Goal: Information Seeking & Learning: Learn about a topic

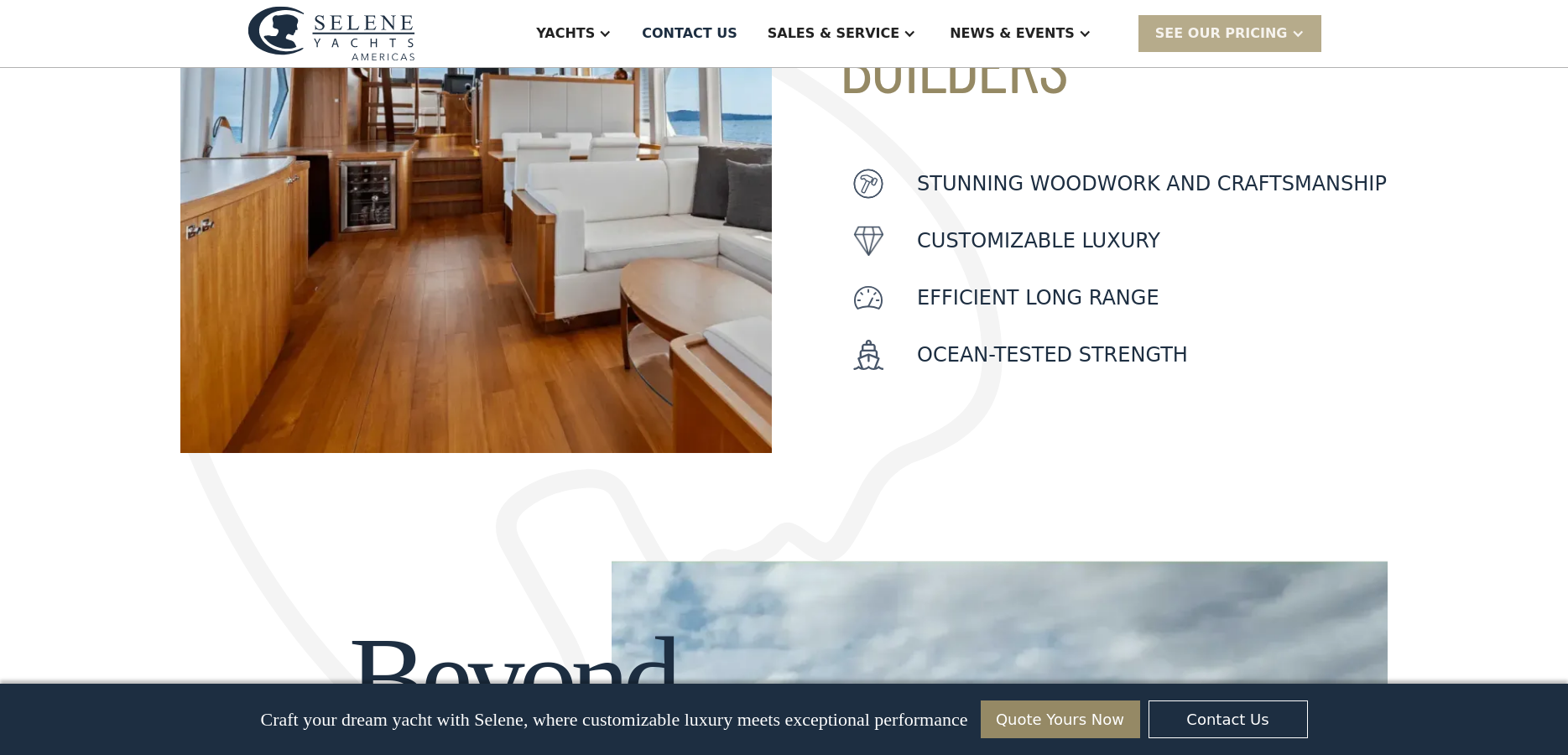
scroll to position [168, 0]
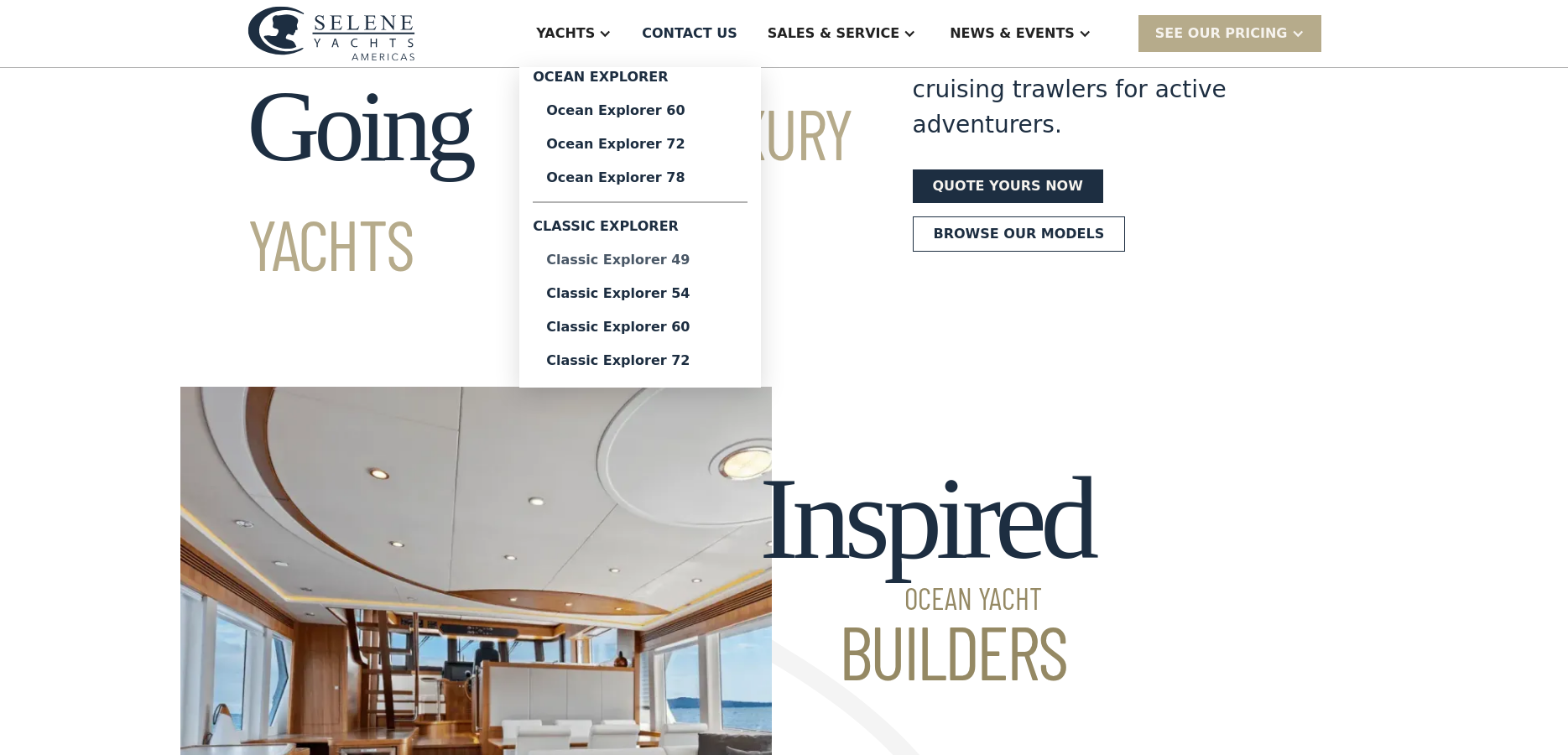
click at [703, 258] on div "Classic Explorer 49" at bounding box center [640, 259] width 188 height 14
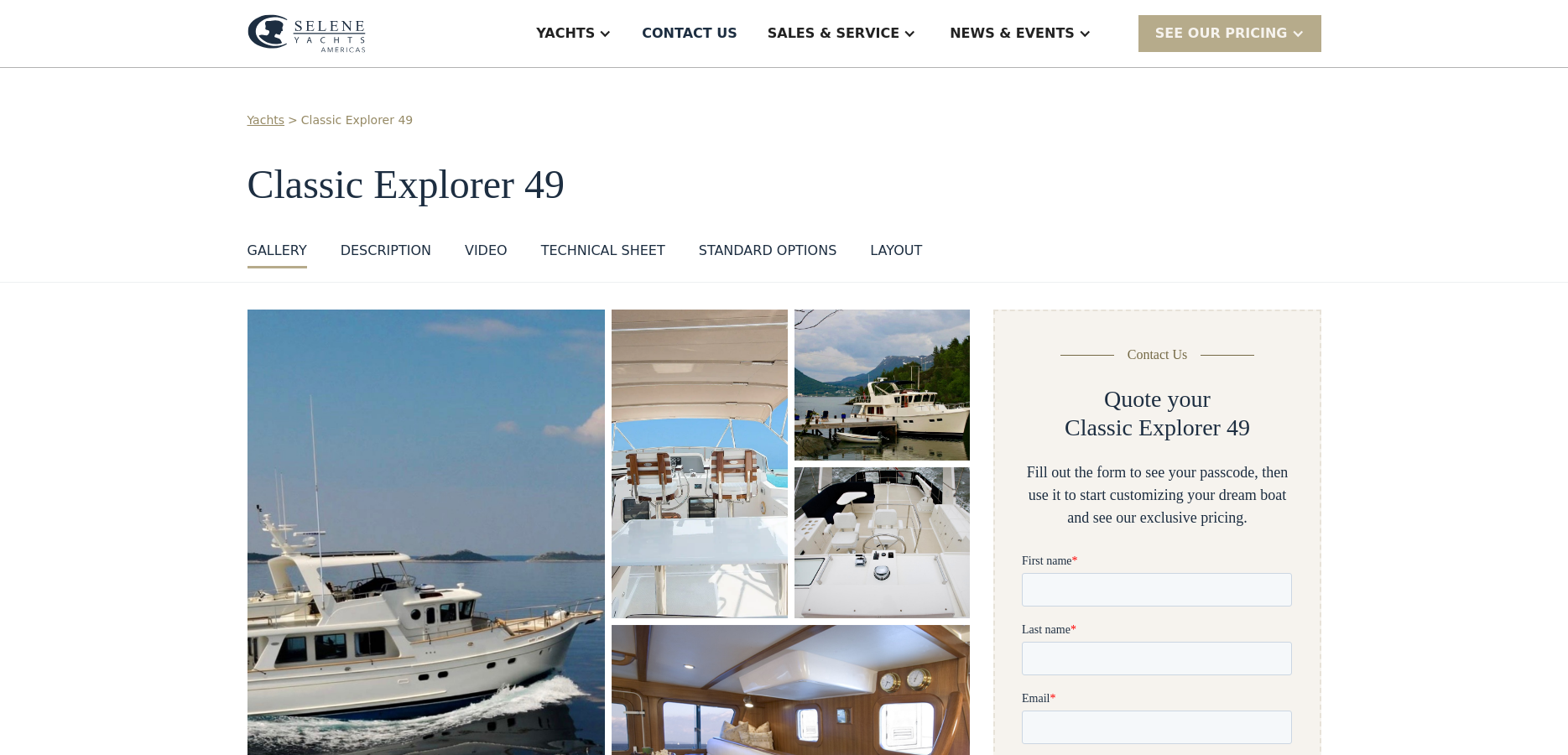
click at [417, 572] on img "open lightbox" at bounding box center [426, 596] width 380 height 607
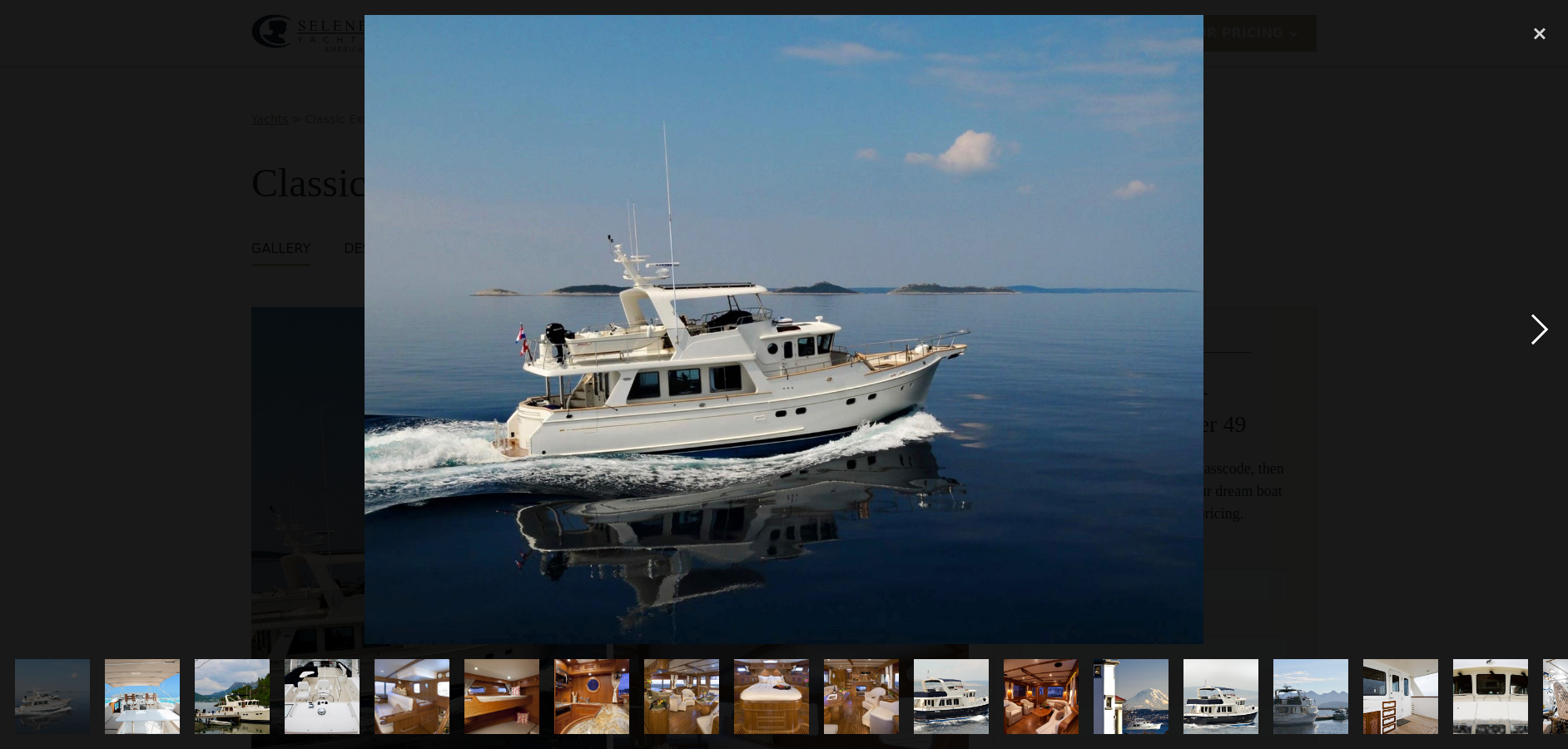
click at [1537, 327] on div "next image" at bounding box center [1539, 330] width 56 height 629
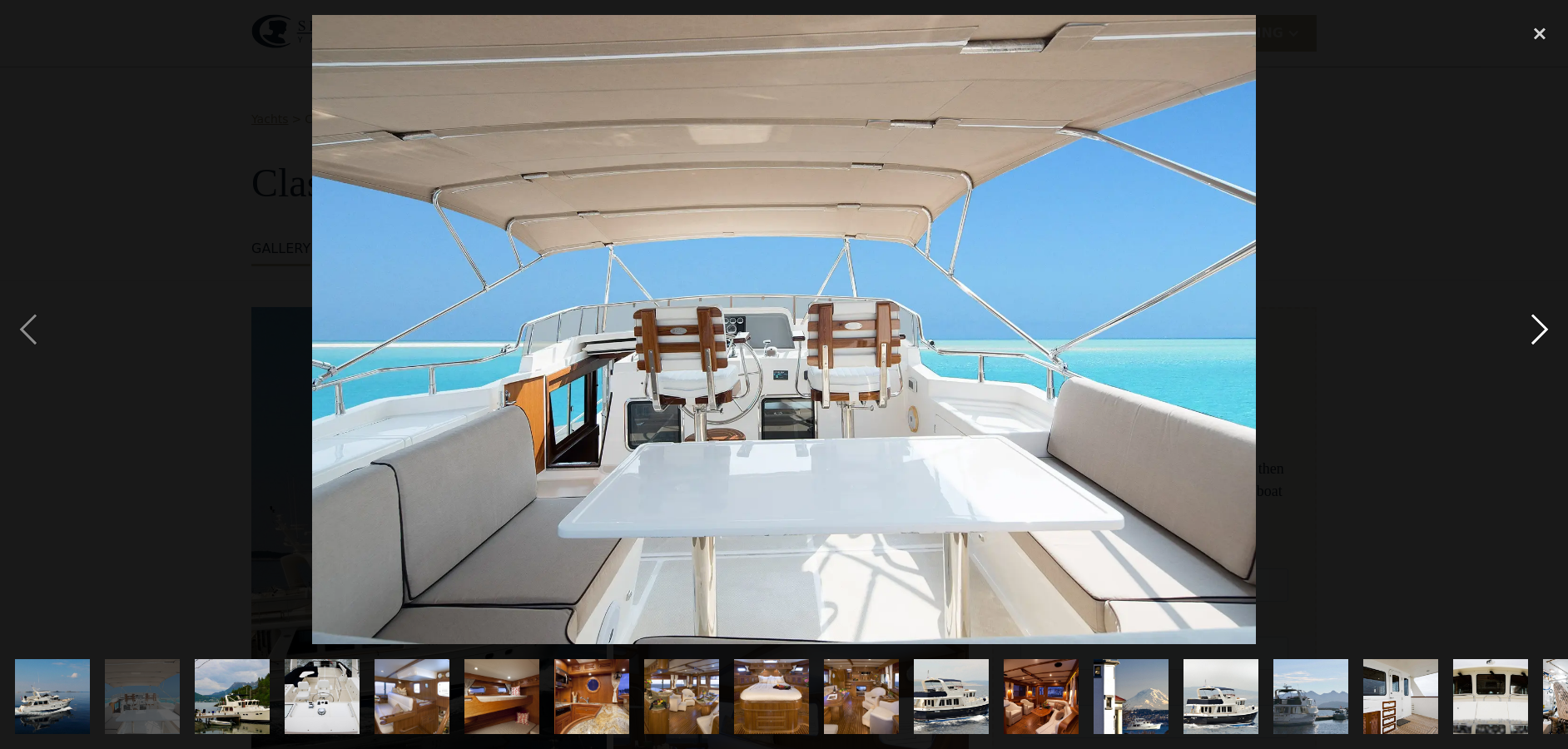
click at [1537, 327] on div "next image" at bounding box center [1539, 330] width 56 height 629
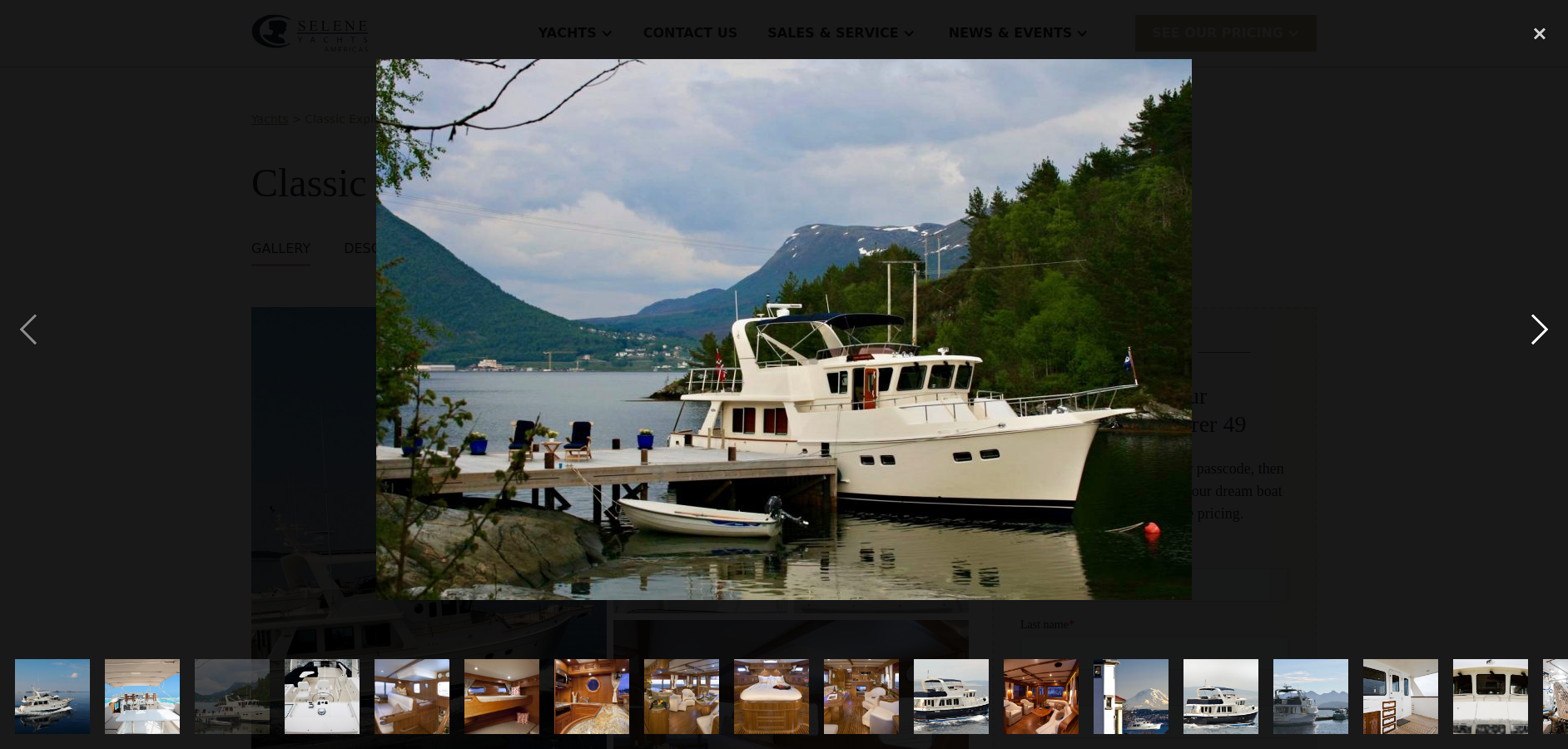
click at [1537, 327] on div "next image" at bounding box center [1539, 330] width 56 height 629
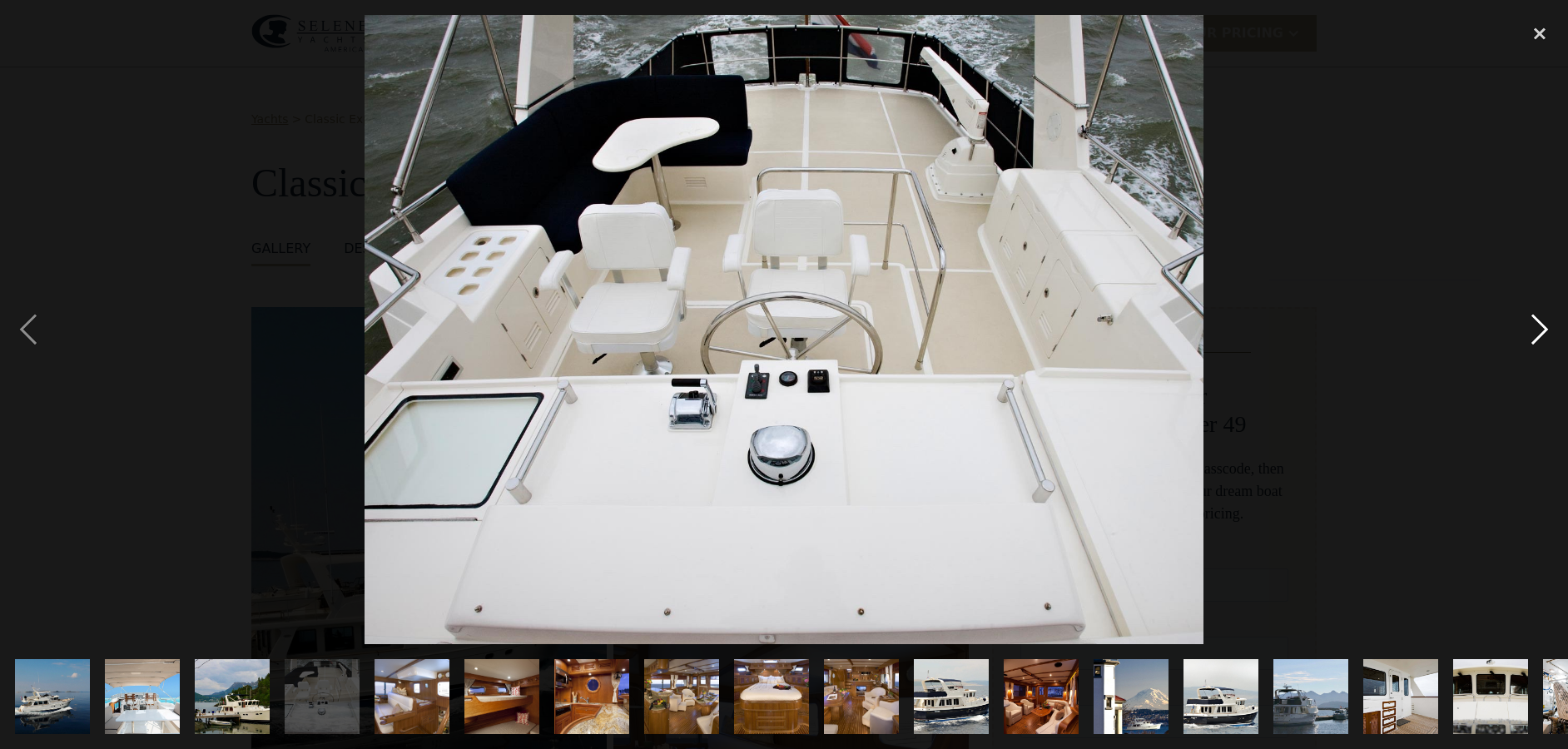
click at [1537, 327] on div "next image" at bounding box center [1539, 330] width 56 height 629
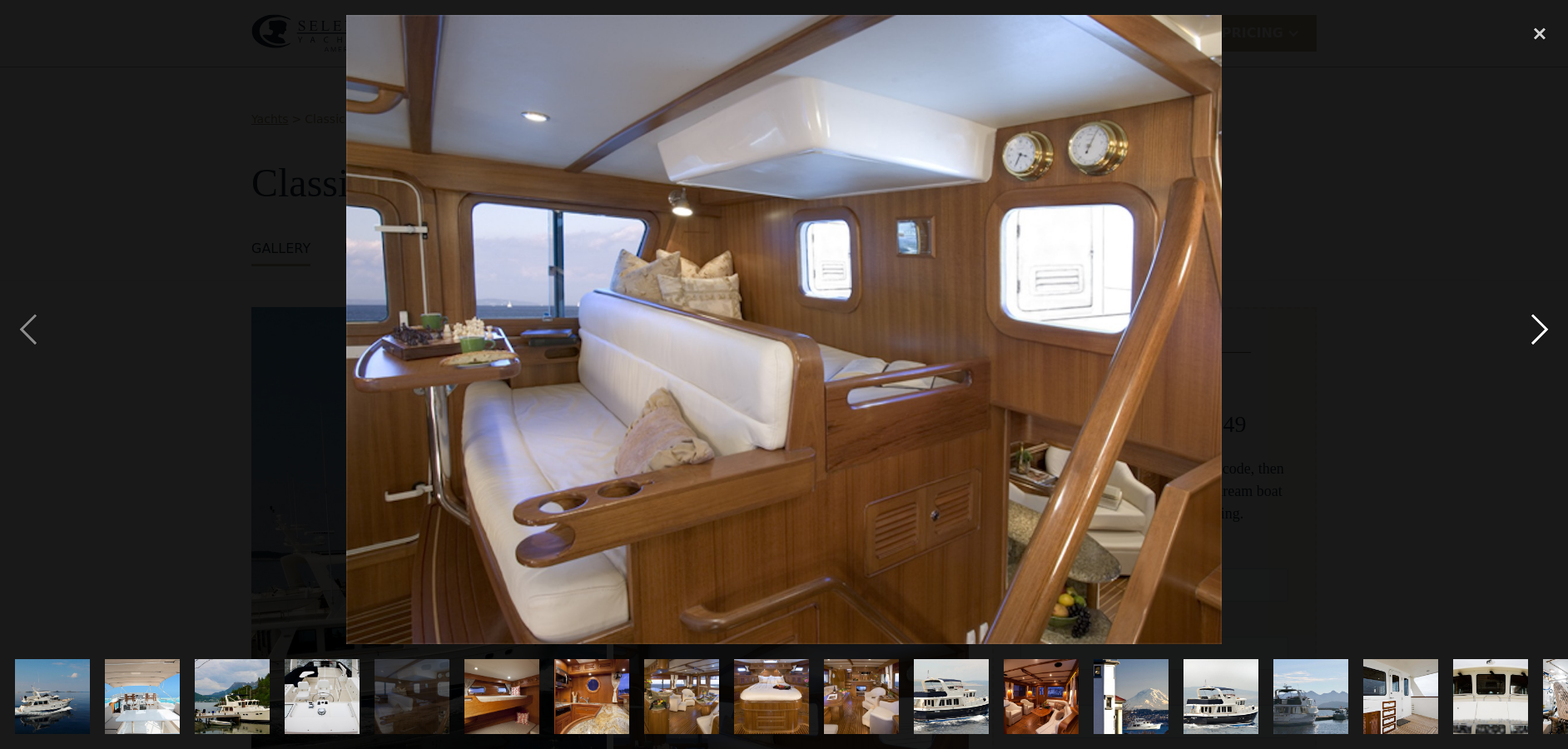
click at [1540, 331] on div "next image" at bounding box center [1539, 330] width 56 height 629
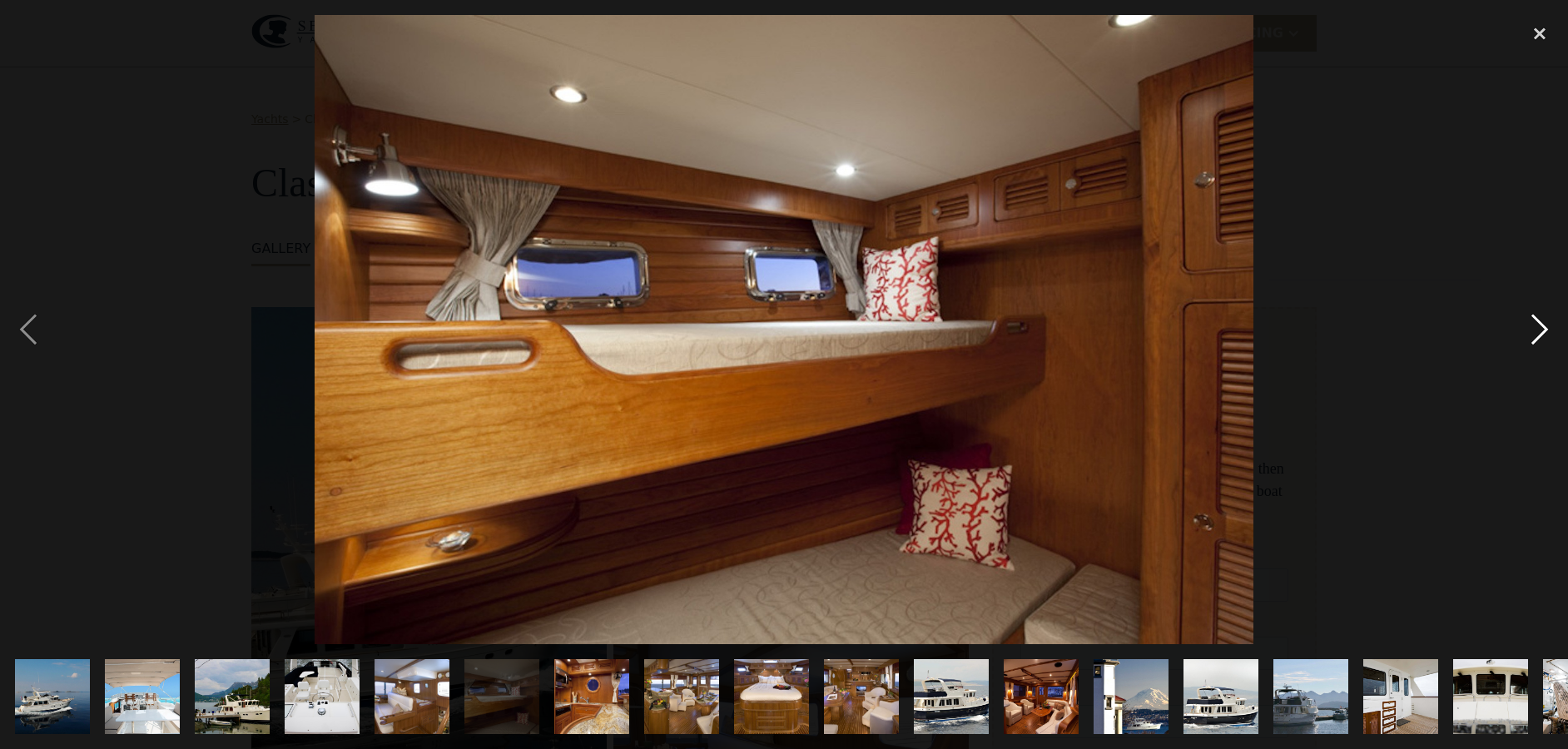
click at [1540, 331] on div "next image" at bounding box center [1539, 330] width 56 height 629
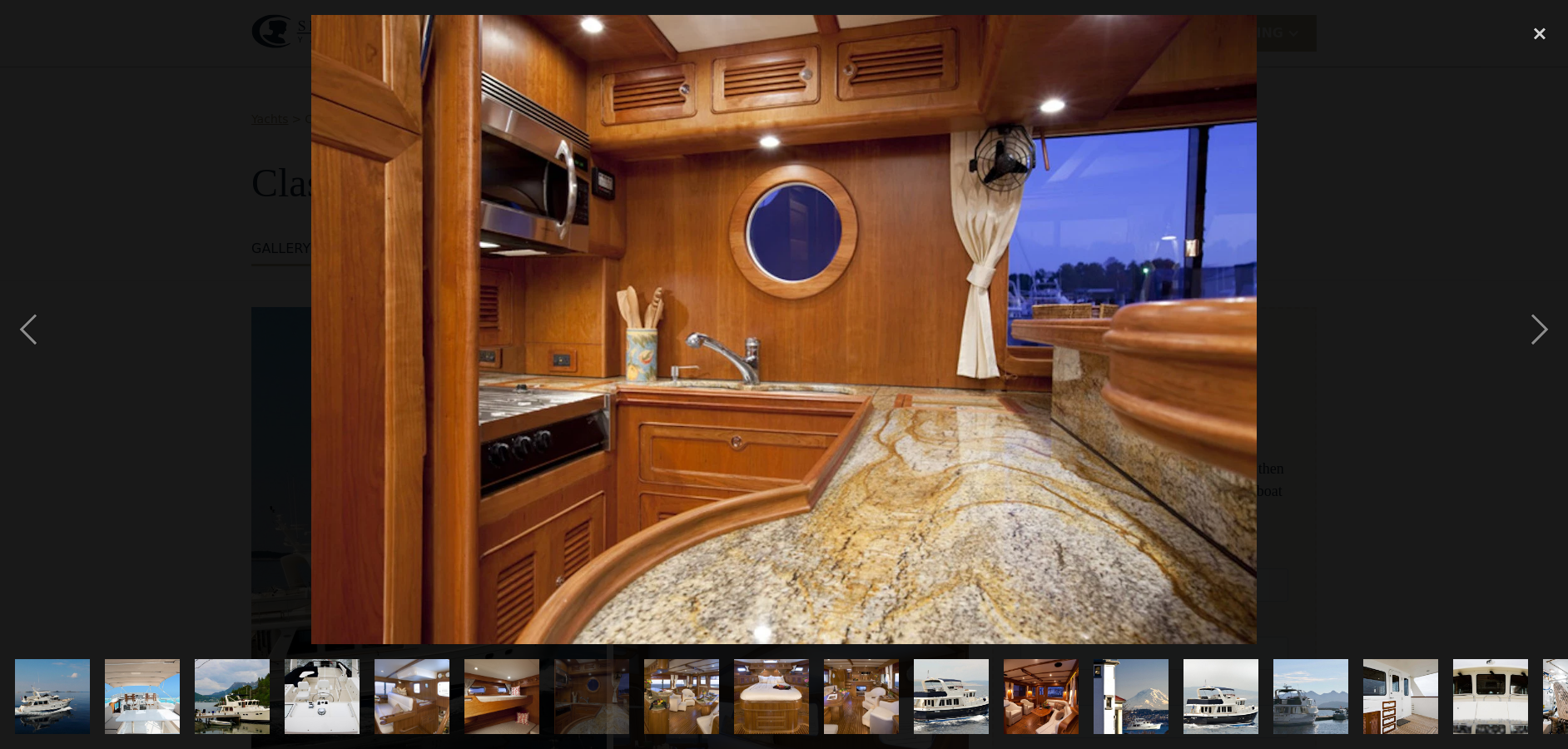
click at [780, 306] on img at bounding box center [784, 330] width 945 height 629
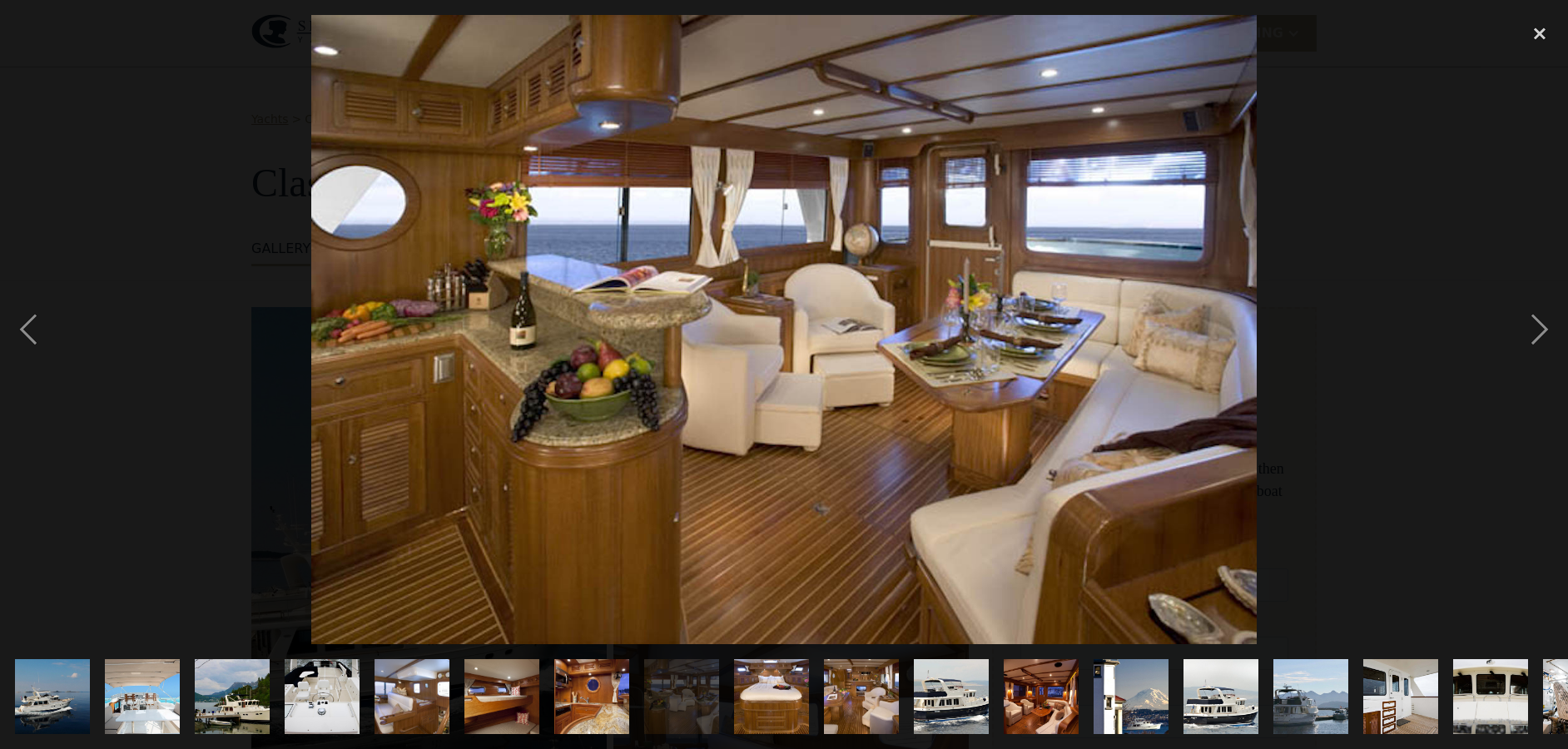
click at [813, 311] on img at bounding box center [784, 330] width 945 height 629
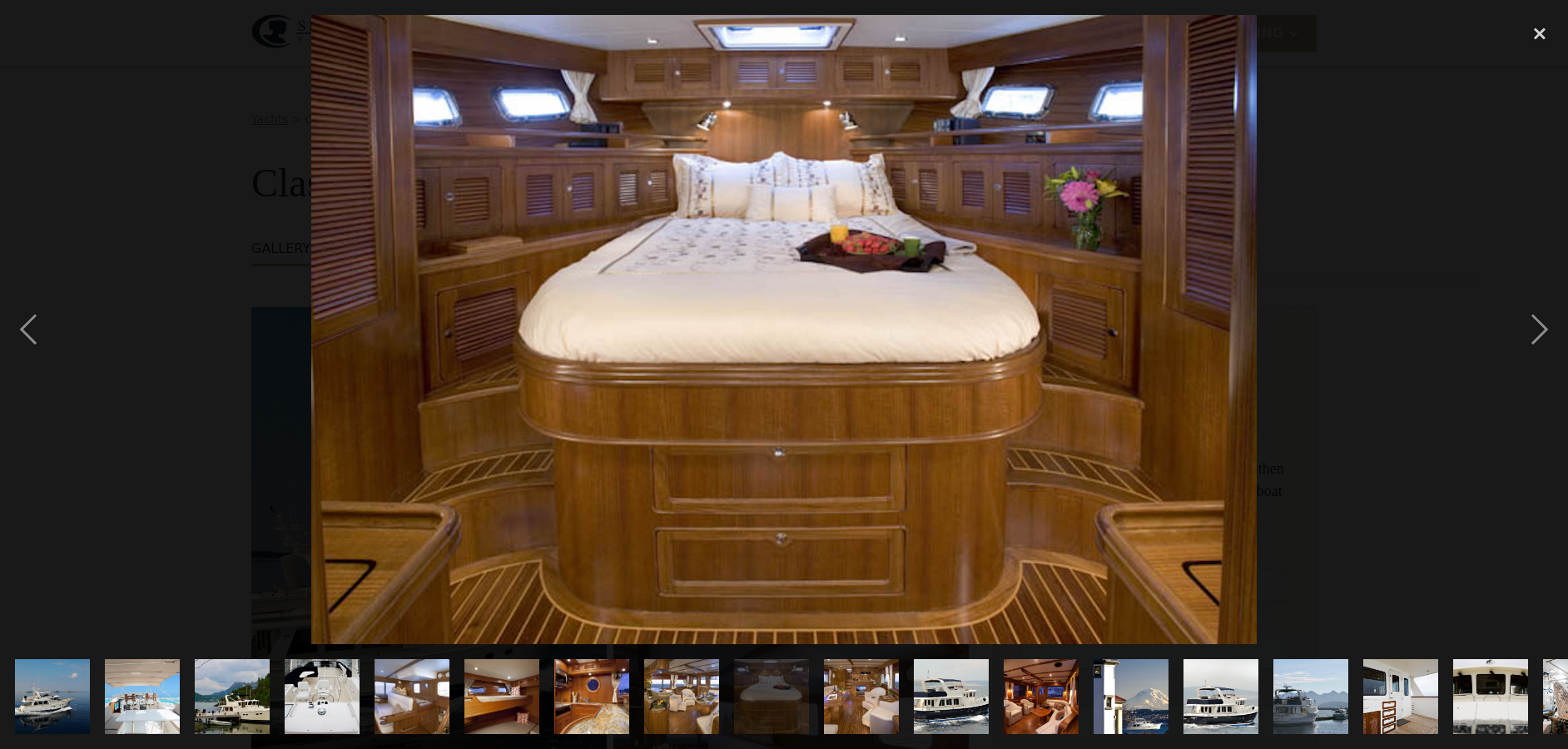
click at [813, 311] on img at bounding box center [784, 330] width 945 height 629
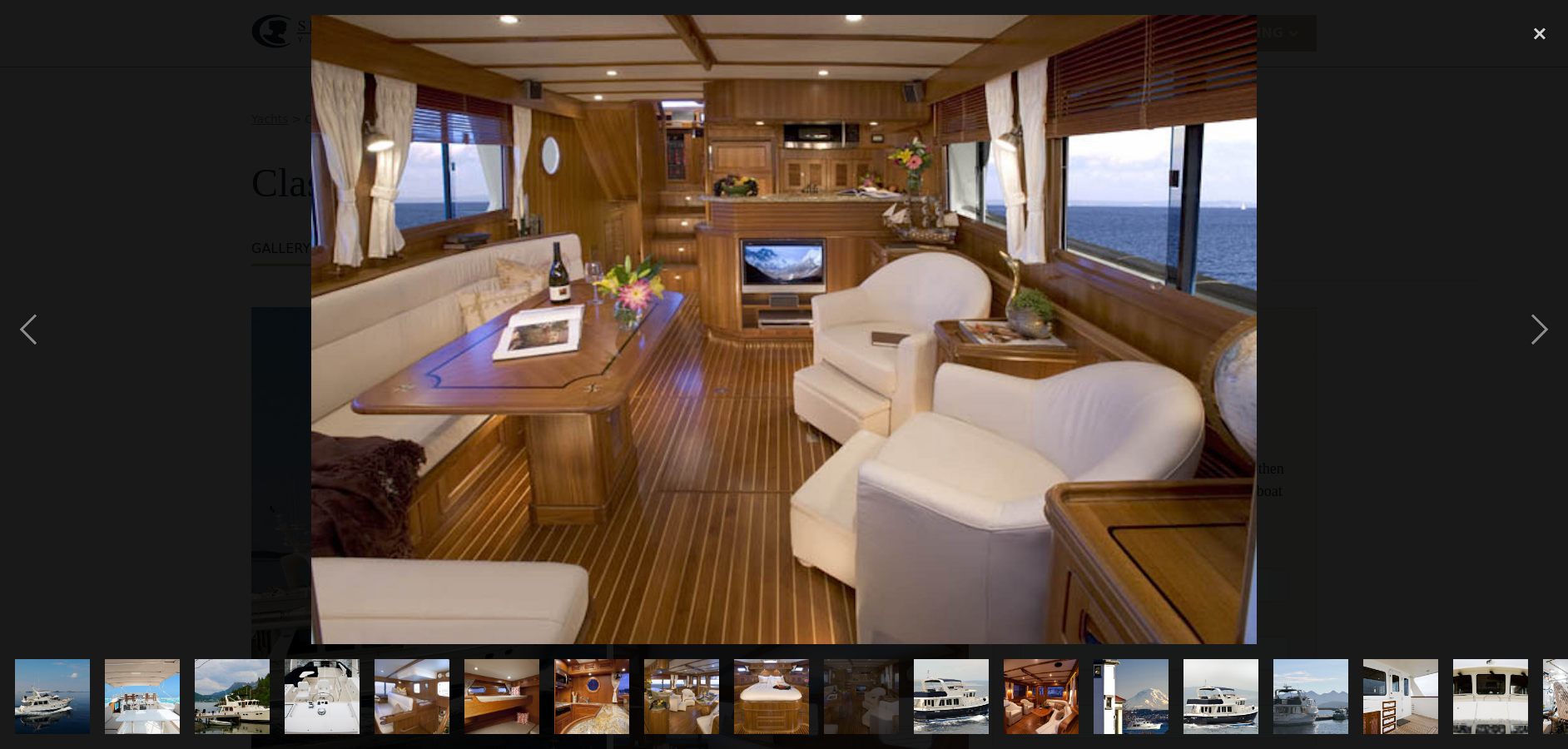
click at [813, 314] on img at bounding box center [784, 330] width 945 height 629
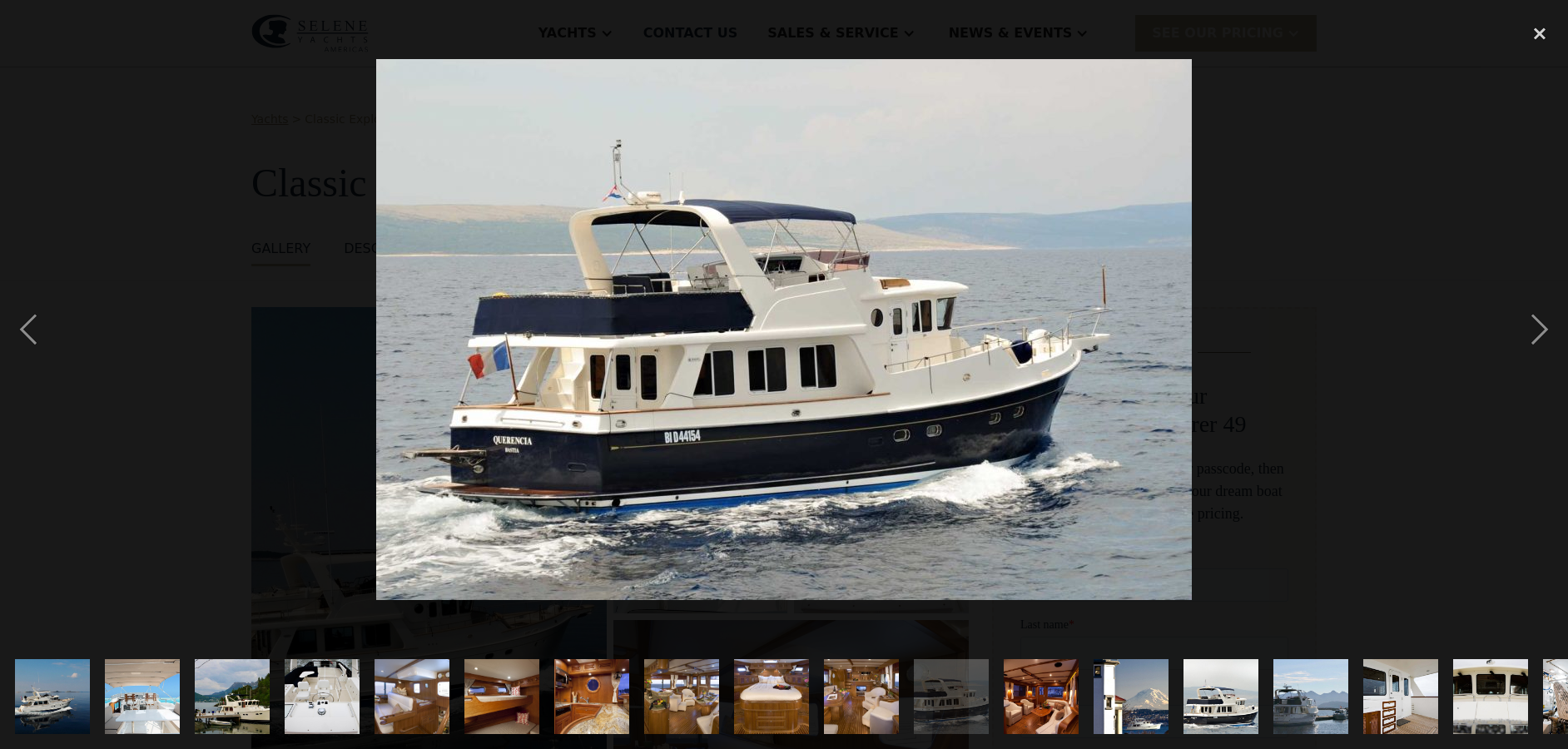
click at [813, 314] on img at bounding box center [784, 329] width 815 height 541
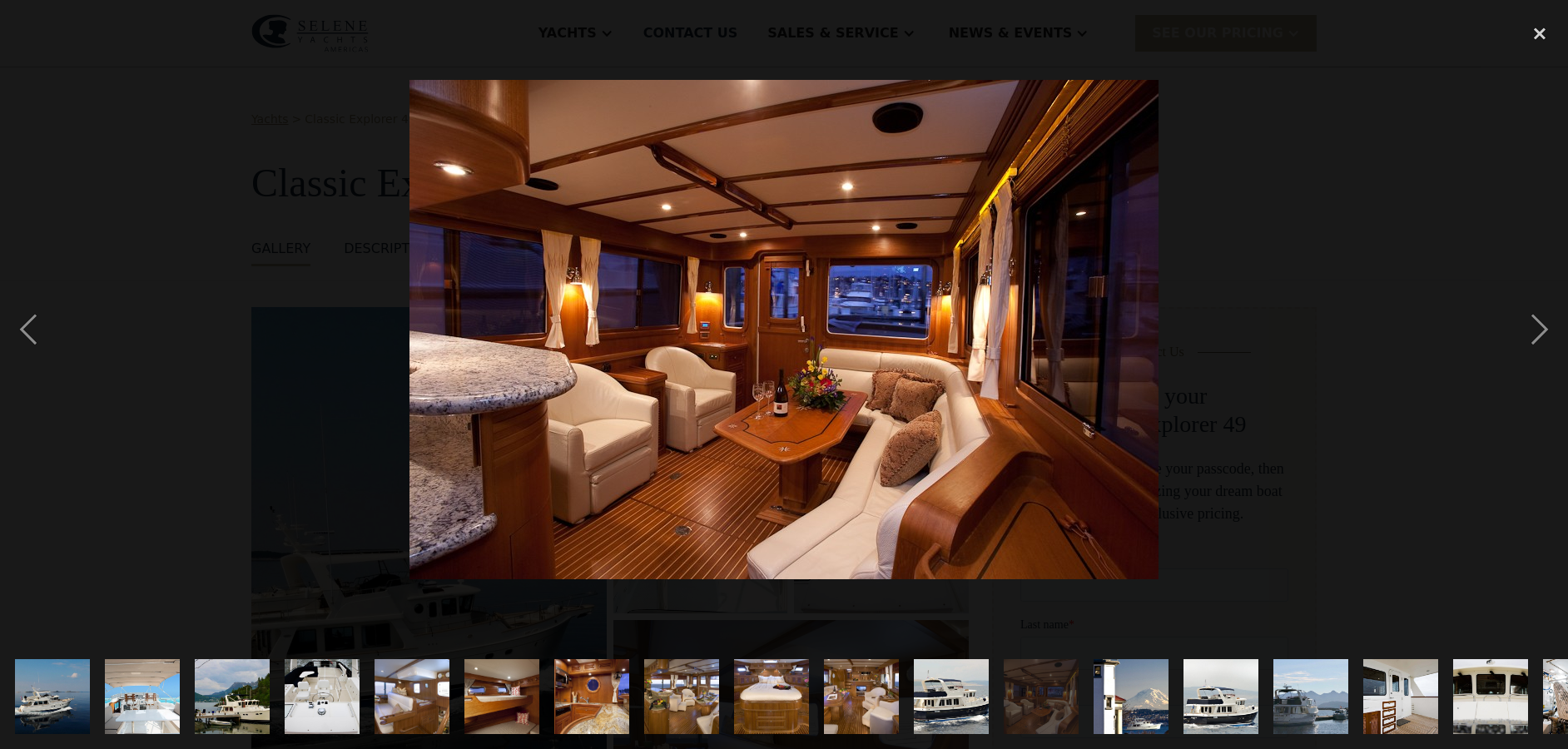
click at [813, 314] on img at bounding box center [784, 329] width 749 height 499
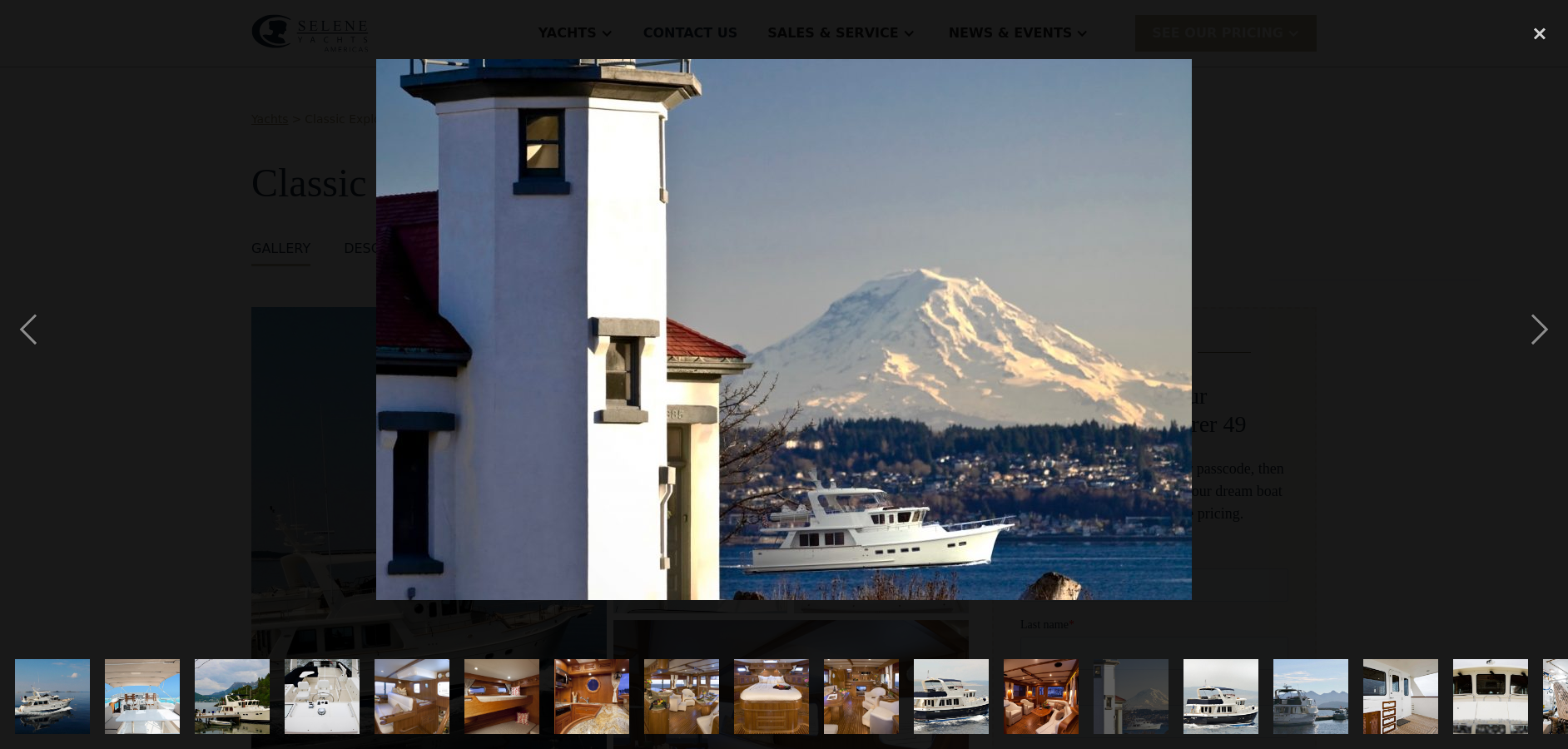
click at [713, 306] on img at bounding box center [784, 329] width 815 height 541
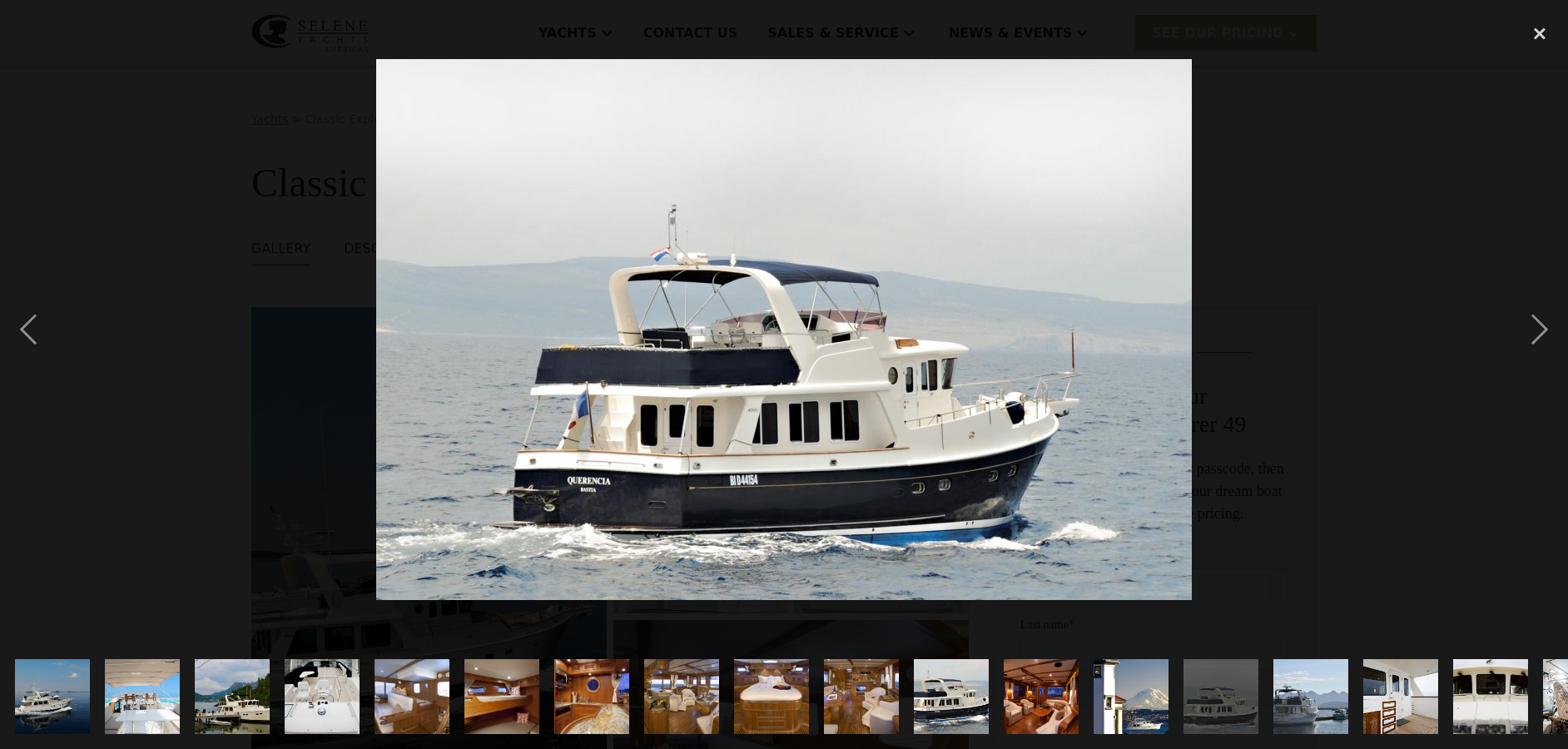
click at [713, 307] on img at bounding box center [784, 329] width 815 height 541
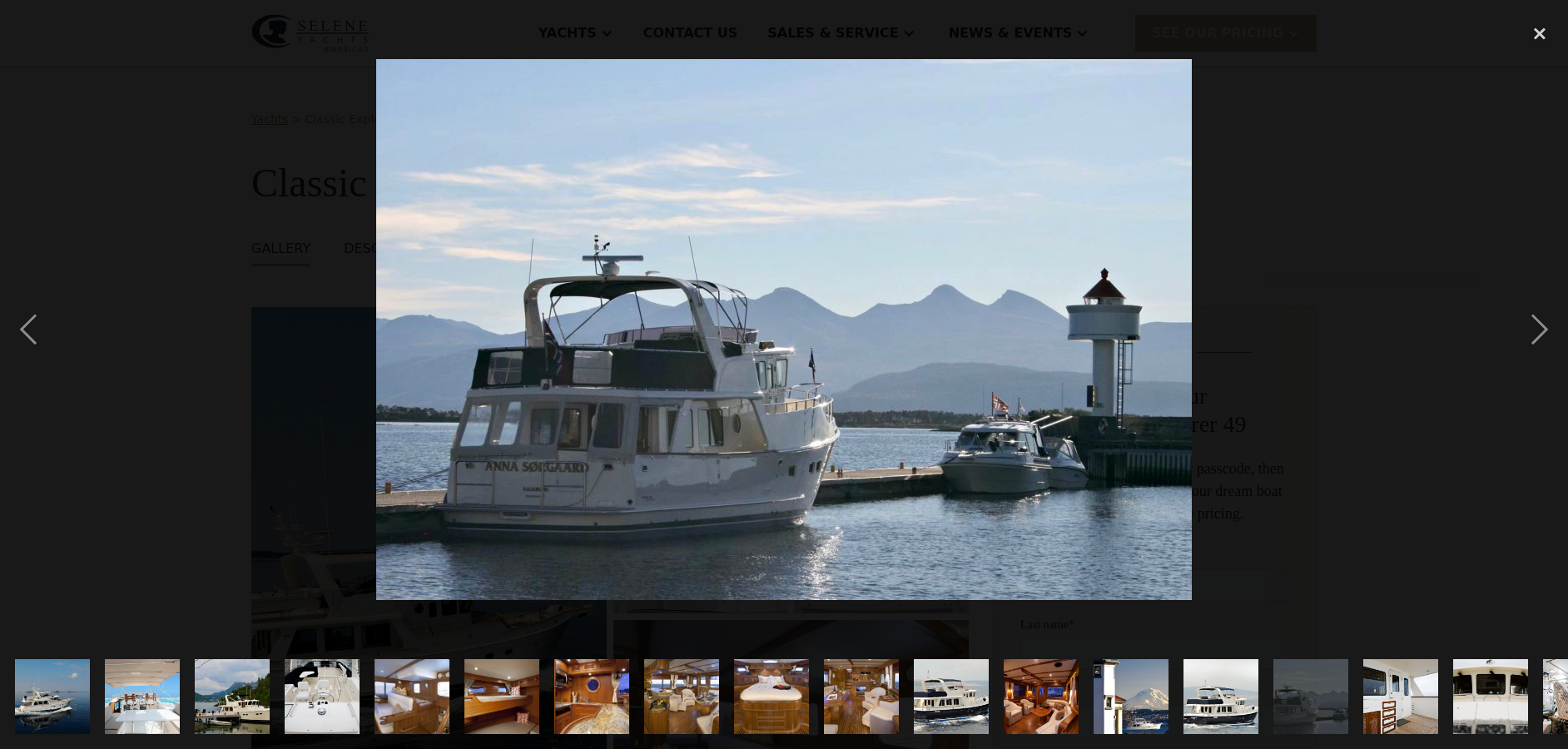
click at [713, 307] on img at bounding box center [784, 329] width 815 height 541
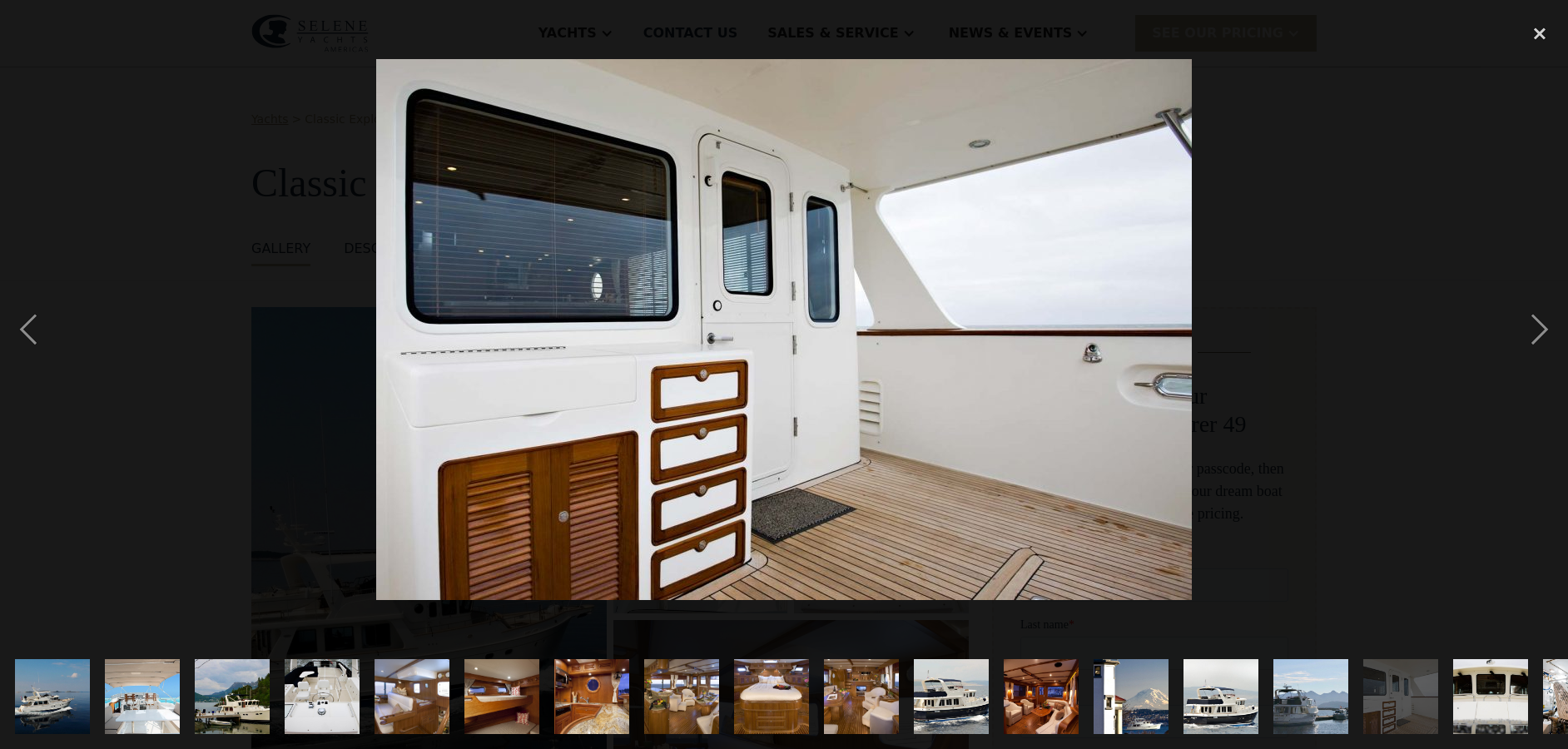
click at [816, 312] on img at bounding box center [784, 329] width 815 height 541
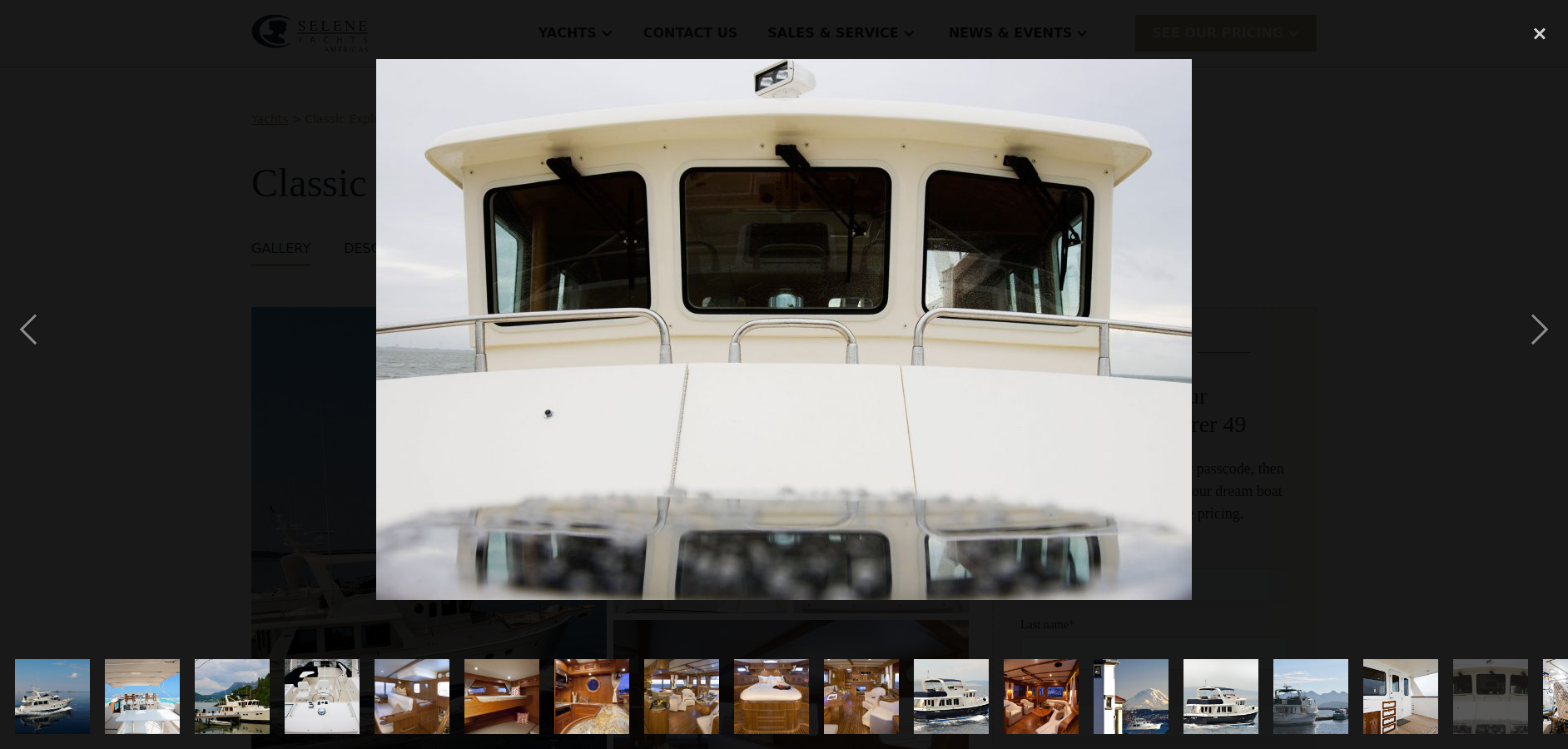
click at [816, 312] on img at bounding box center [784, 329] width 815 height 541
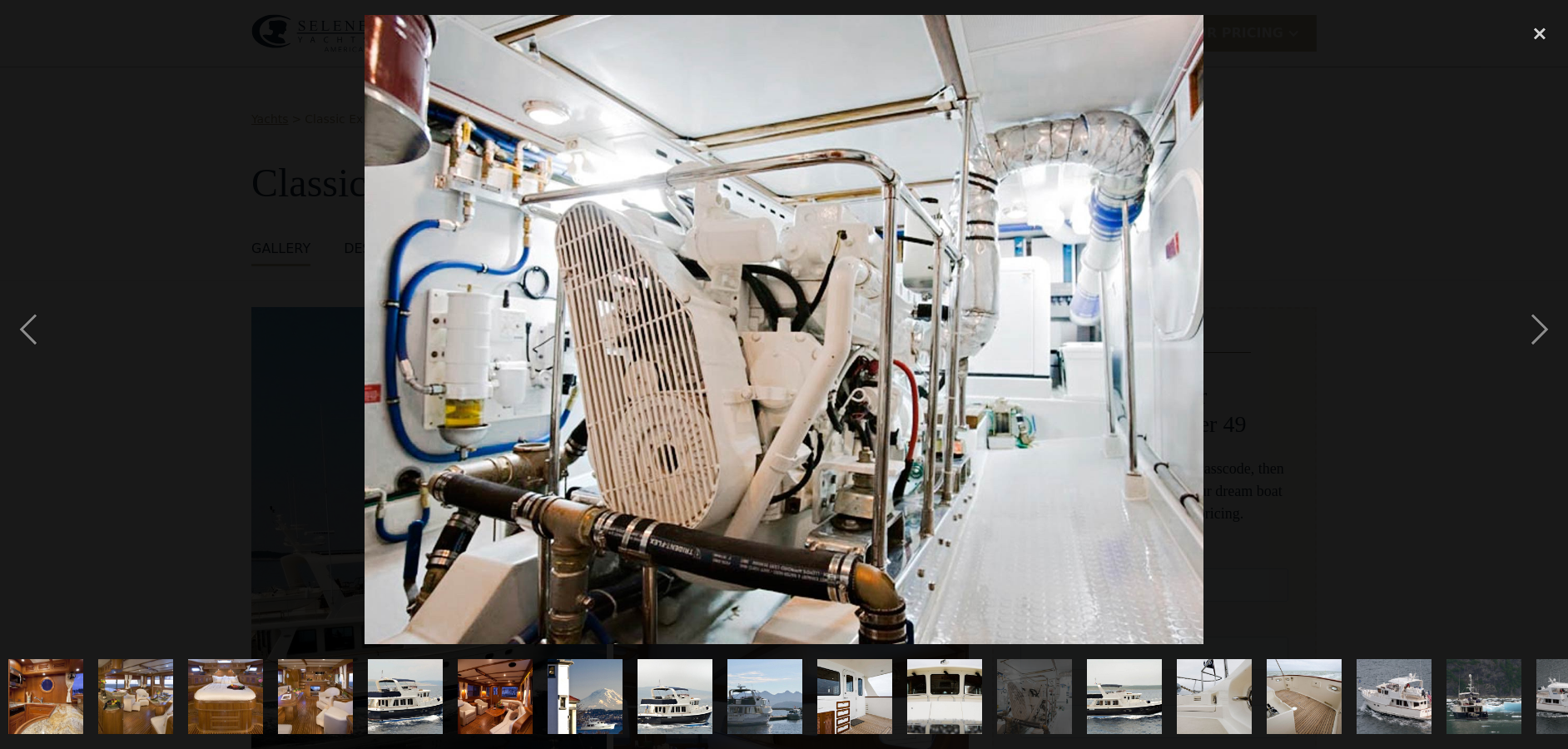
scroll to position [0, 694]
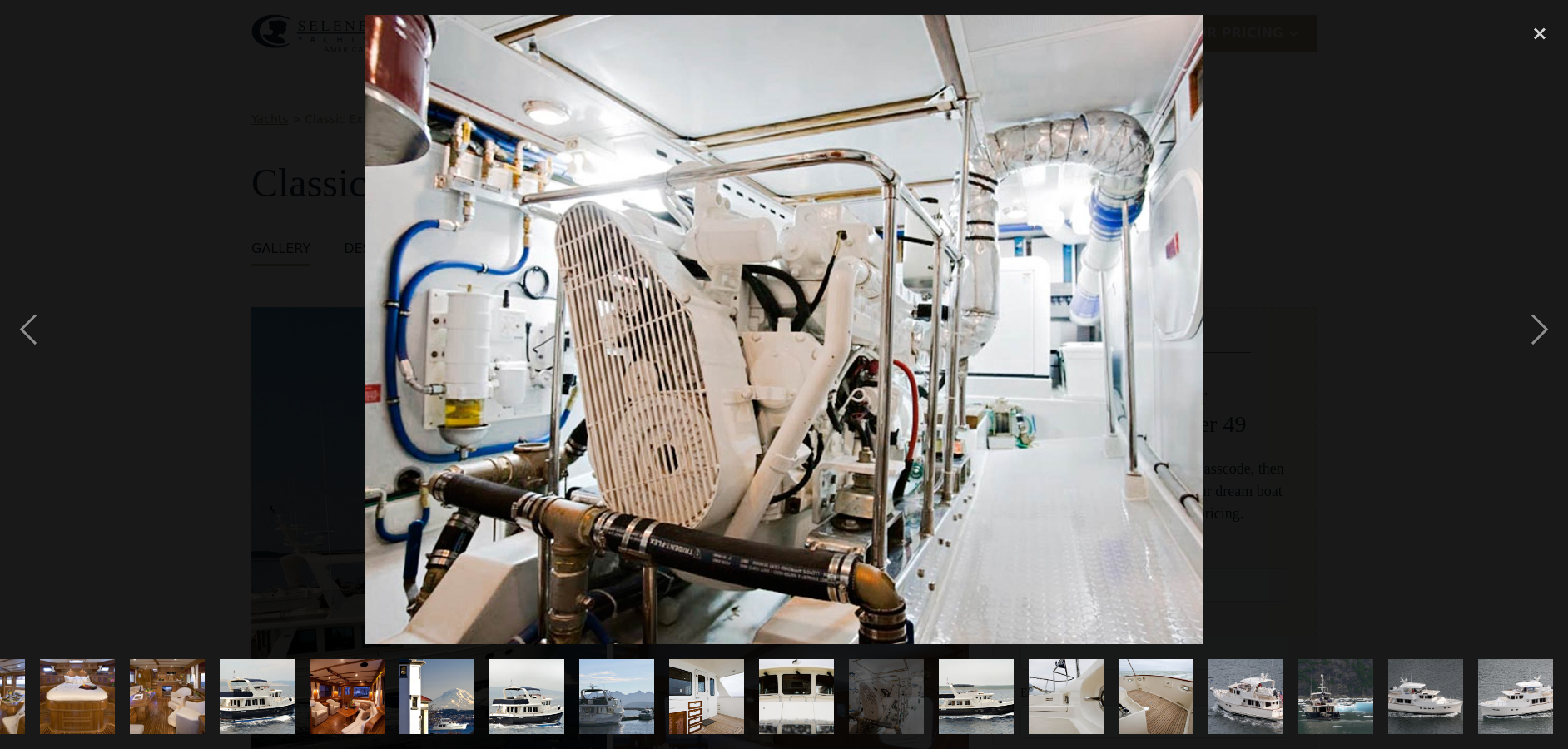
click at [769, 351] on img at bounding box center [784, 330] width 839 height 629
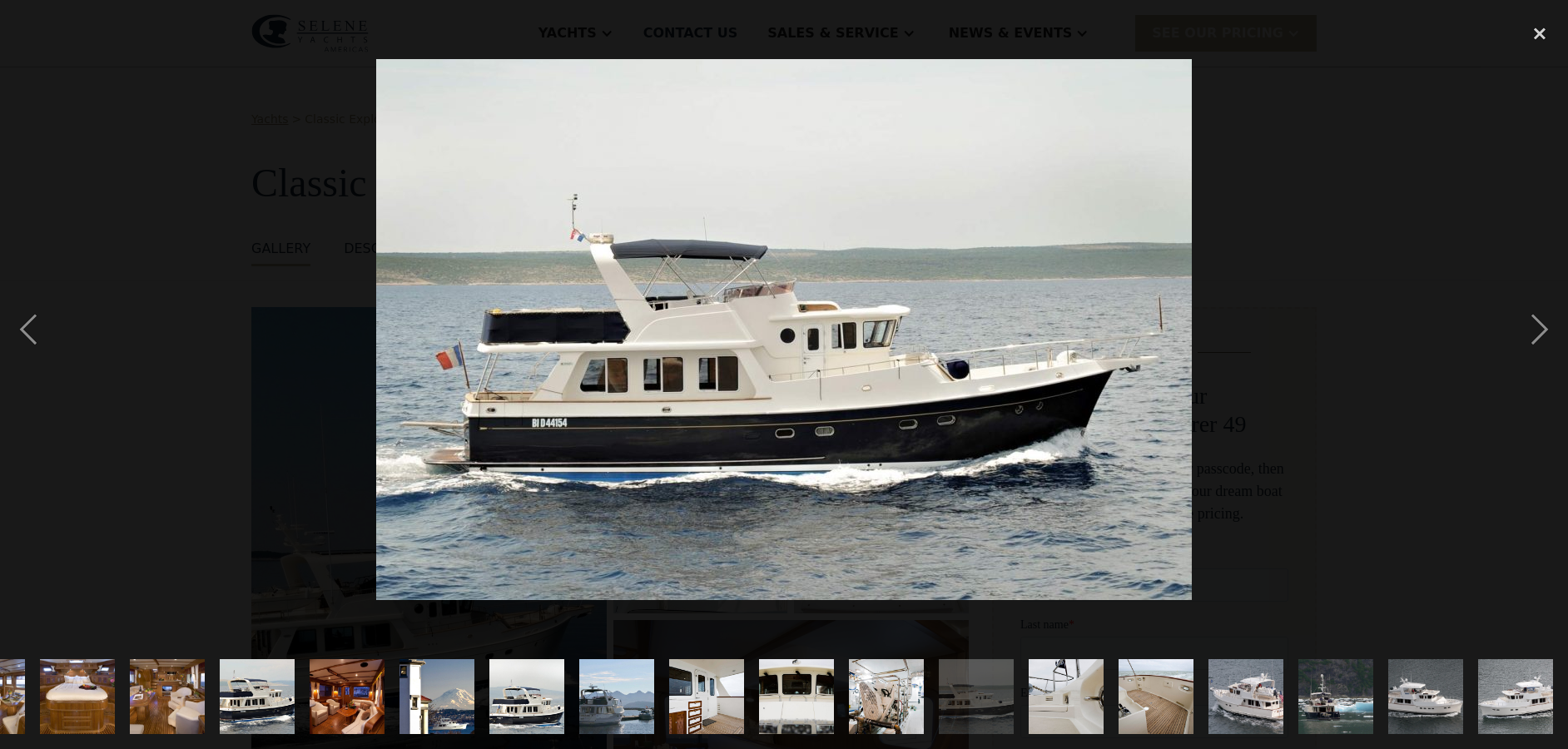
click at [721, 353] on img at bounding box center [784, 329] width 815 height 541
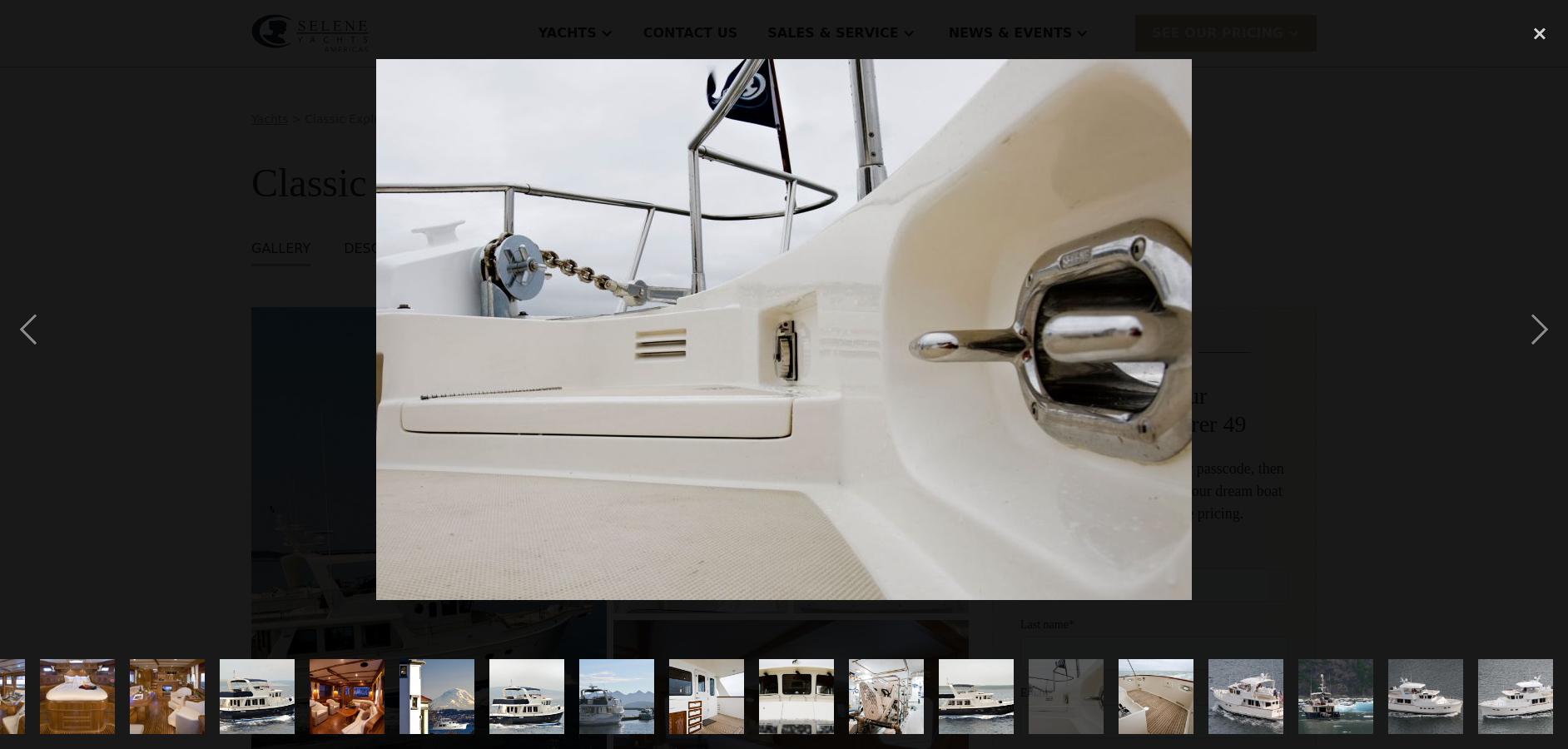
click at [720, 360] on img at bounding box center [784, 329] width 815 height 541
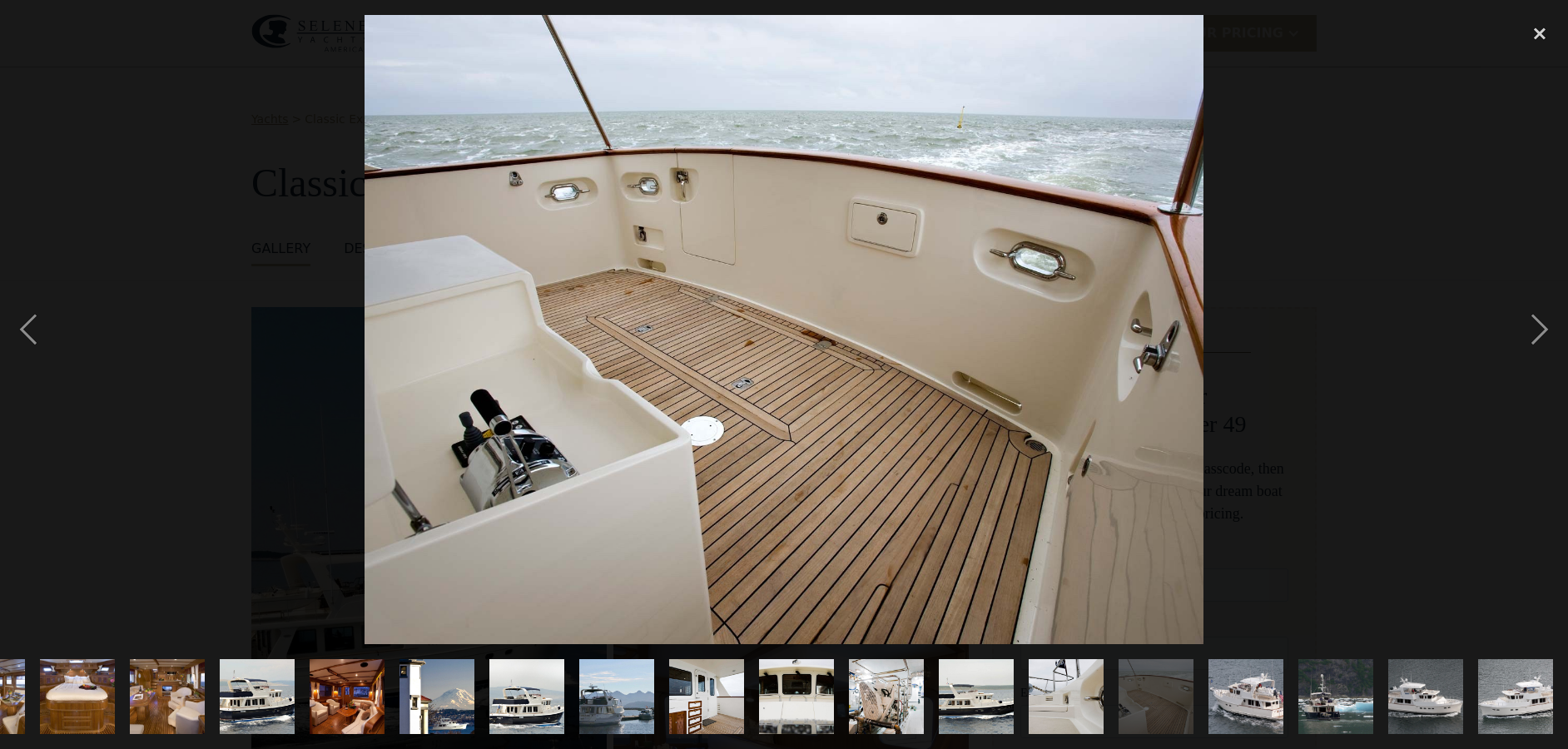
click at [720, 360] on img at bounding box center [784, 330] width 839 height 629
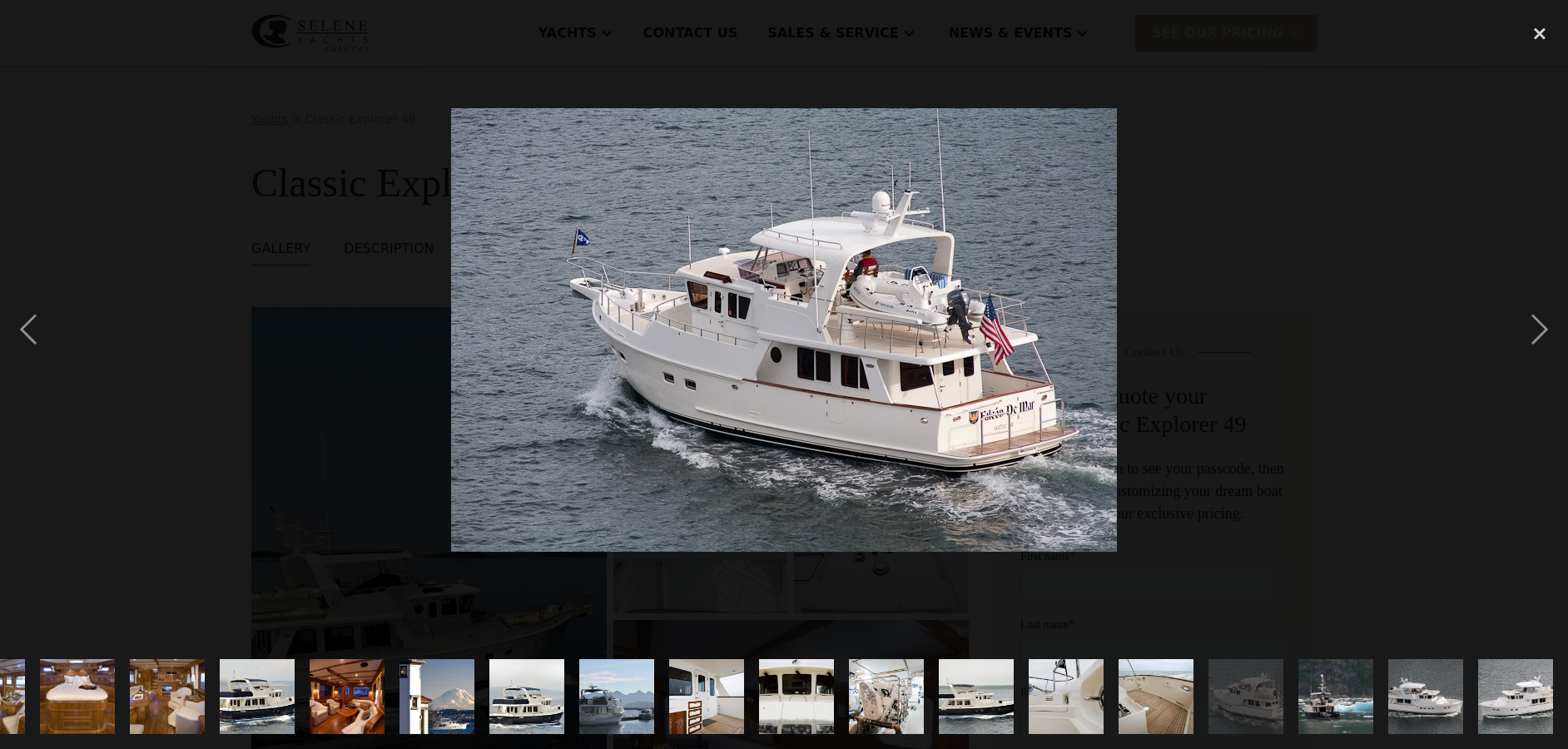
click at [720, 360] on img at bounding box center [784, 330] width 666 height 444
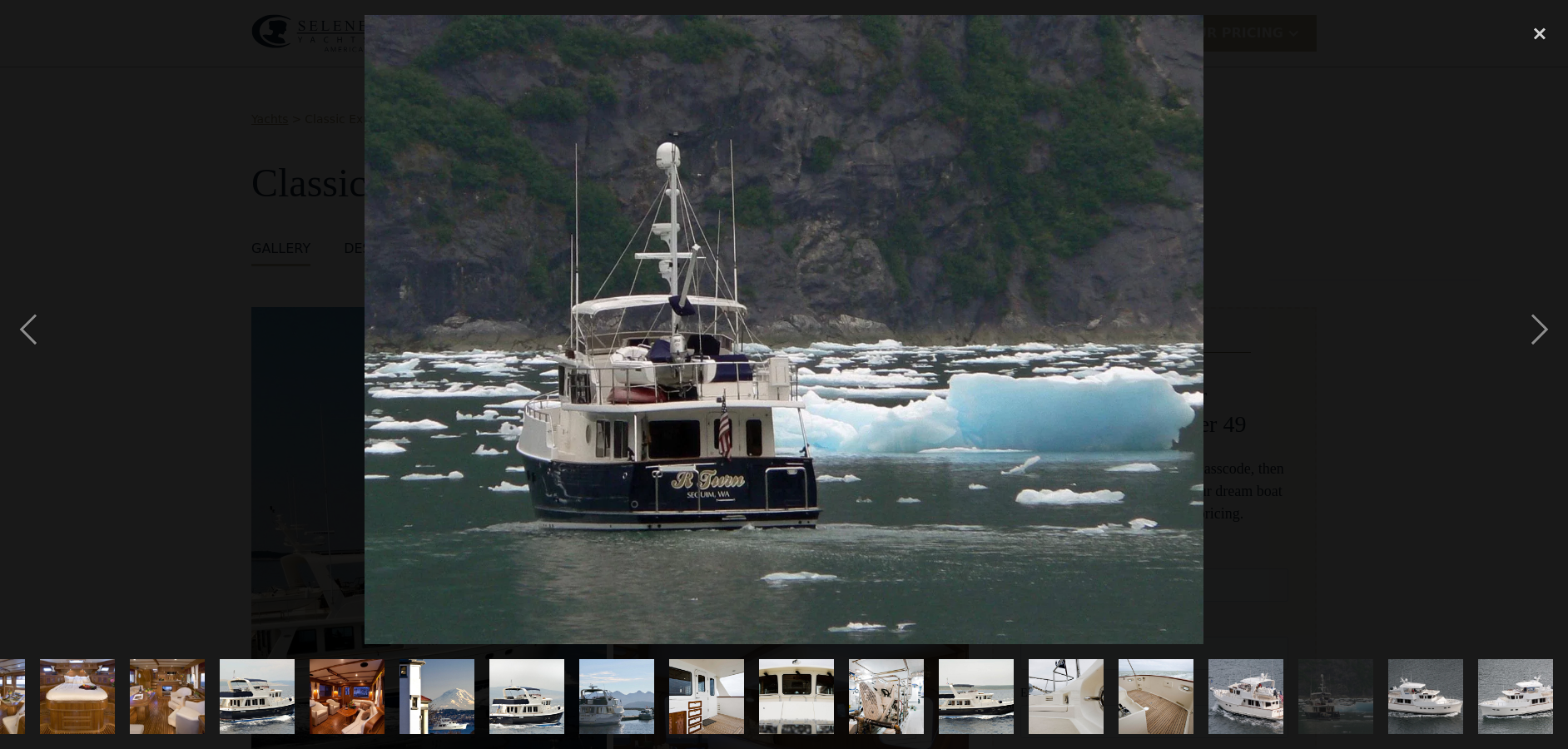
click at [720, 360] on img at bounding box center [784, 330] width 839 height 629
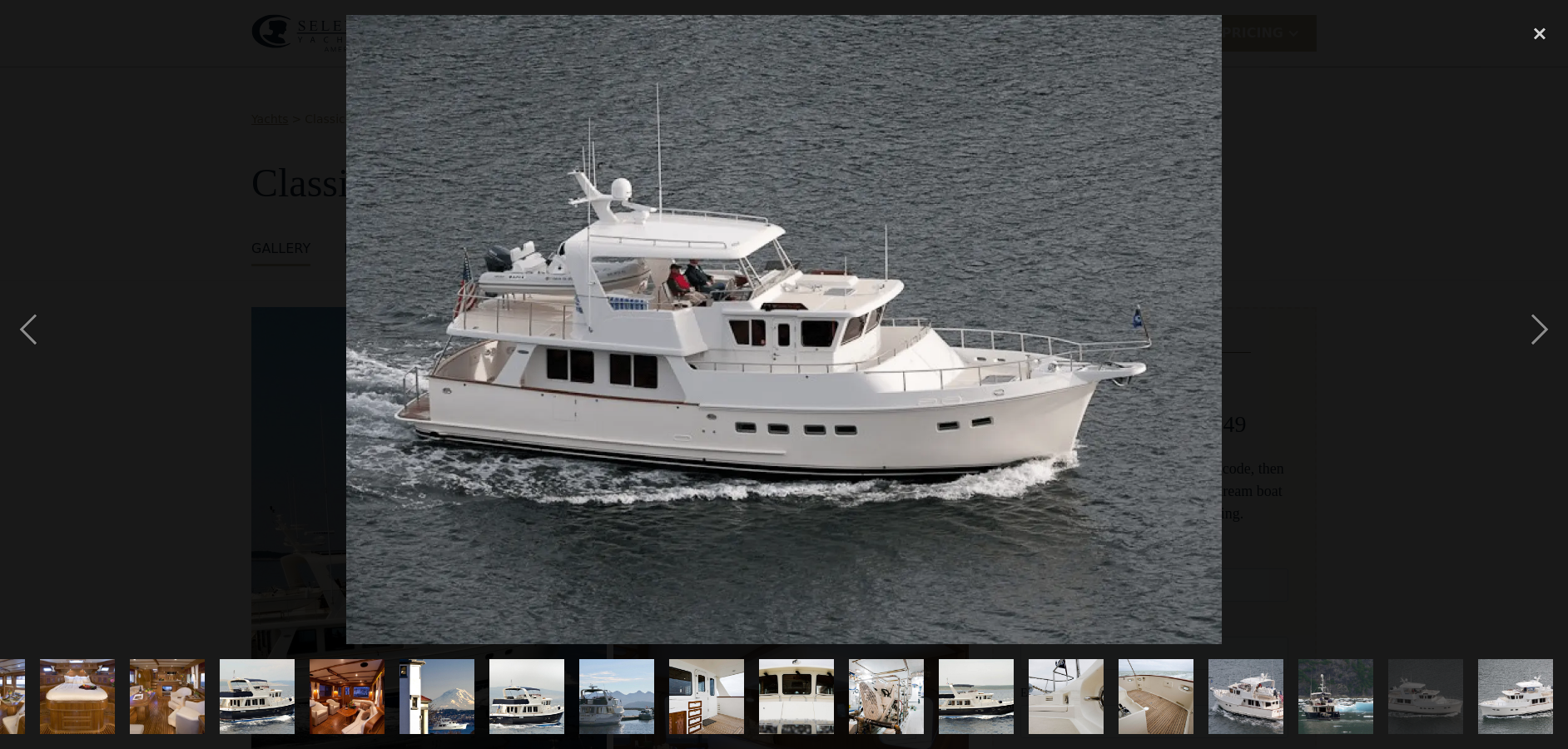
click at [803, 358] on img at bounding box center [784, 330] width 875 height 629
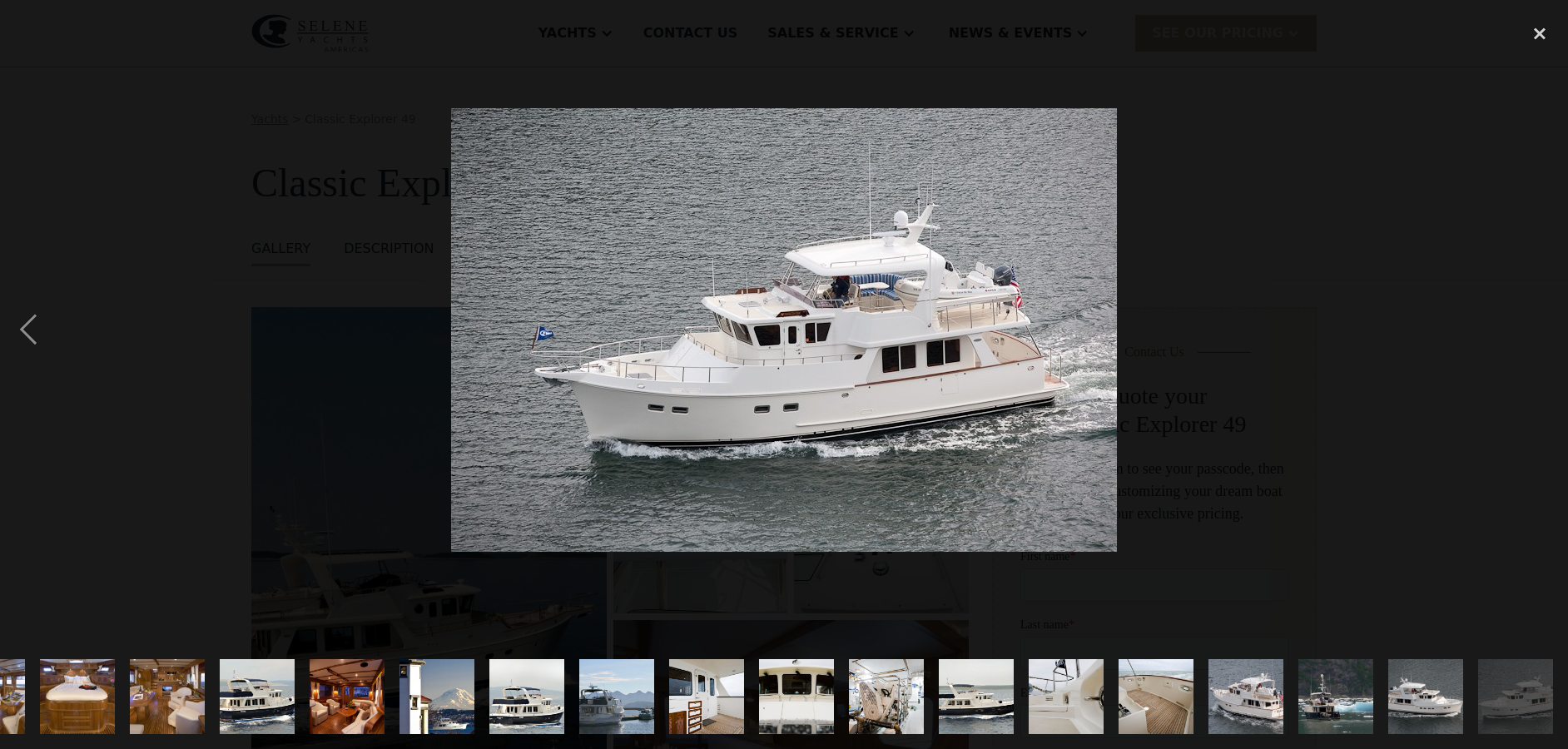
click at [803, 358] on img at bounding box center [784, 330] width 666 height 444
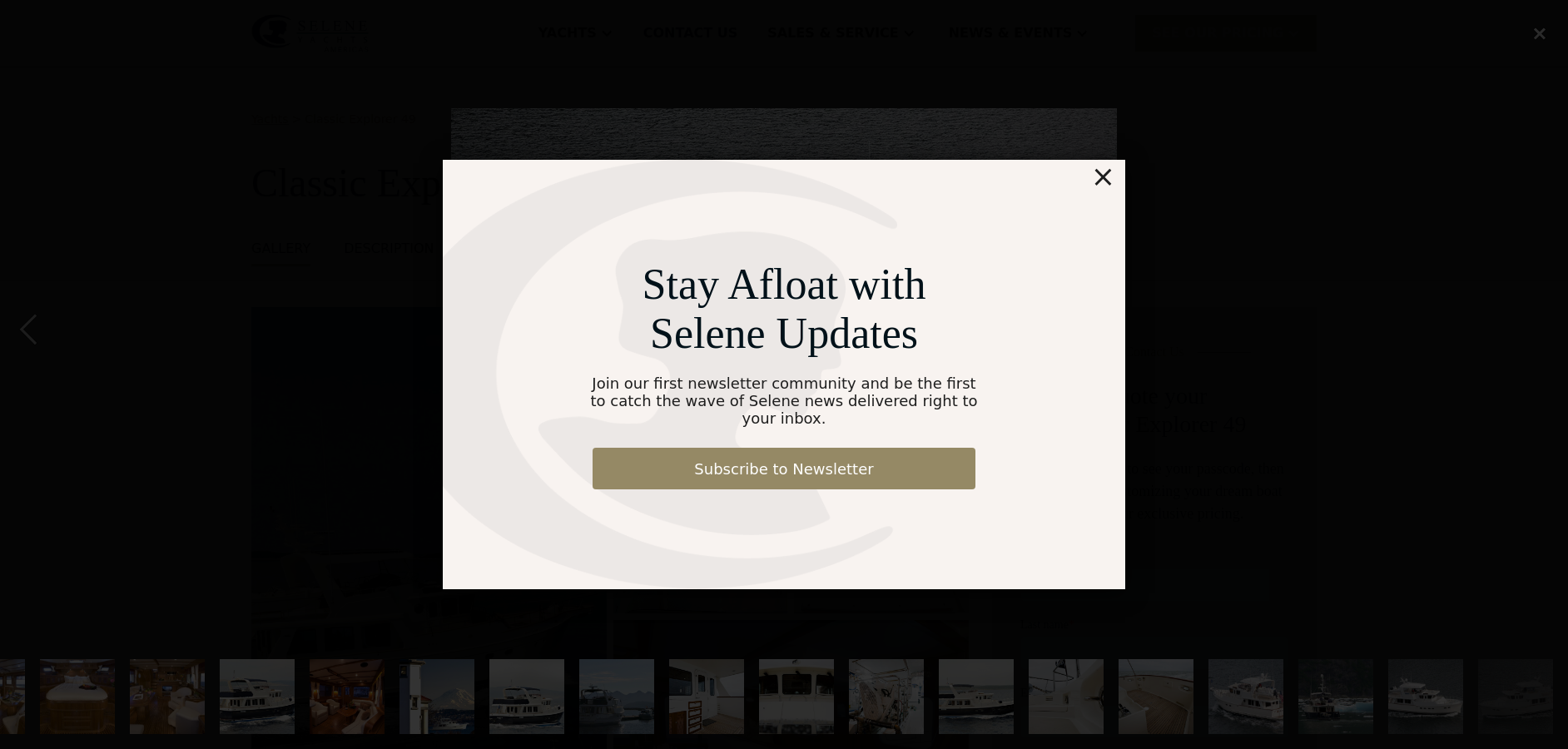
click at [1537, 28] on div "Stay Afloat with Selene Updates Join our first newsletter community and be the …" at bounding box center [784, 374] width 1568 height 749
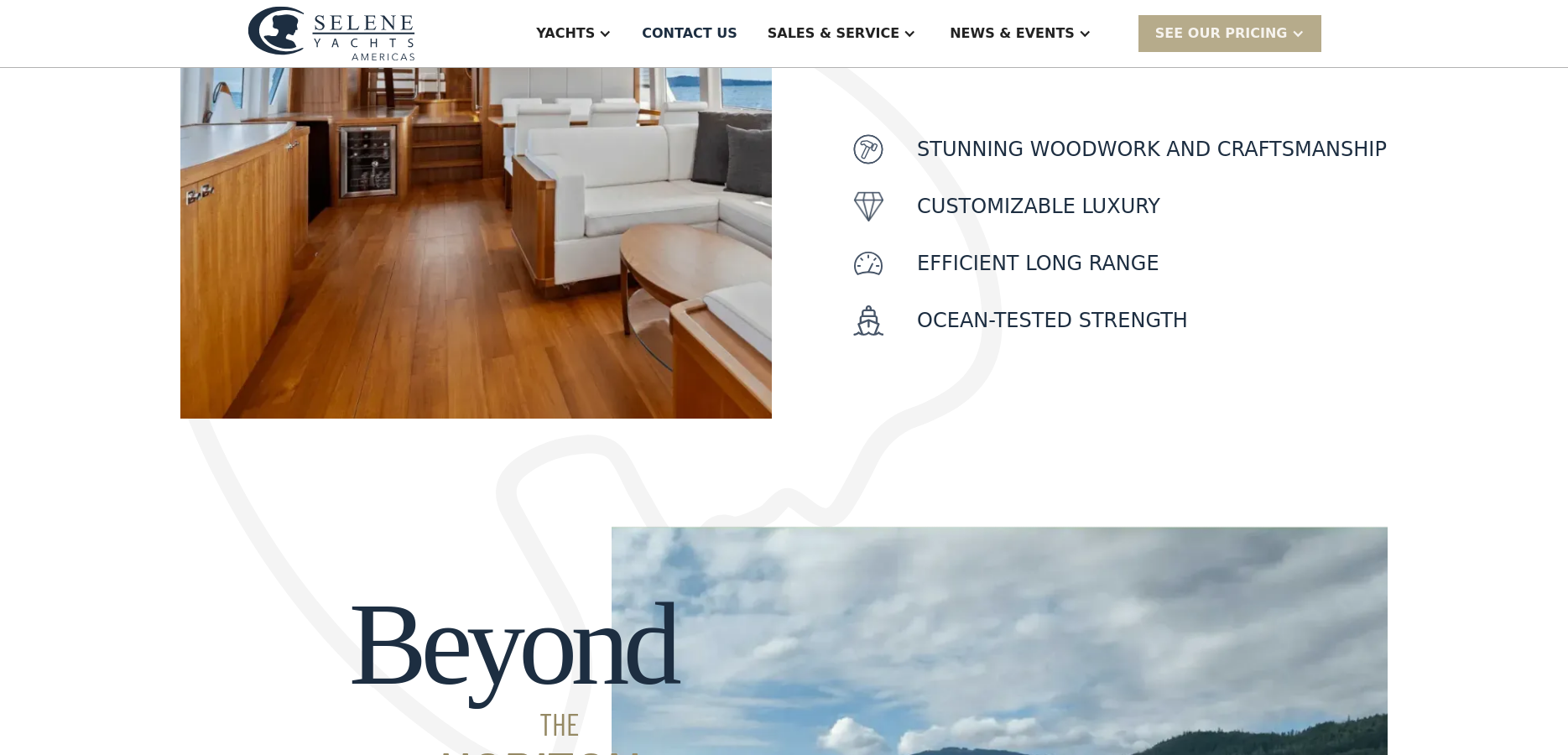
scroll to position [503, 0]
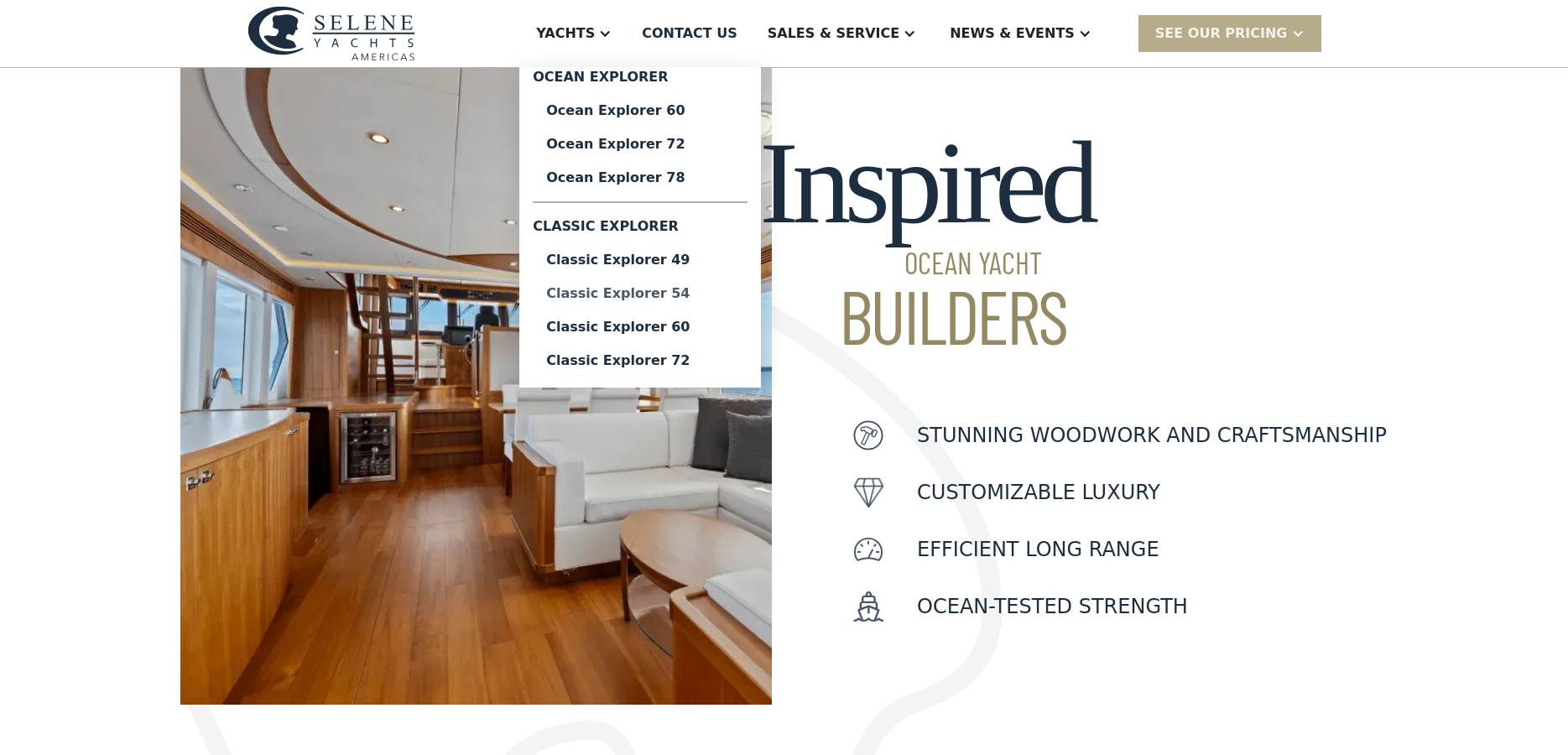
click at [705, 289] on div "Classic Explorer 54" at bounding box center [640, 293] width 188 height 14
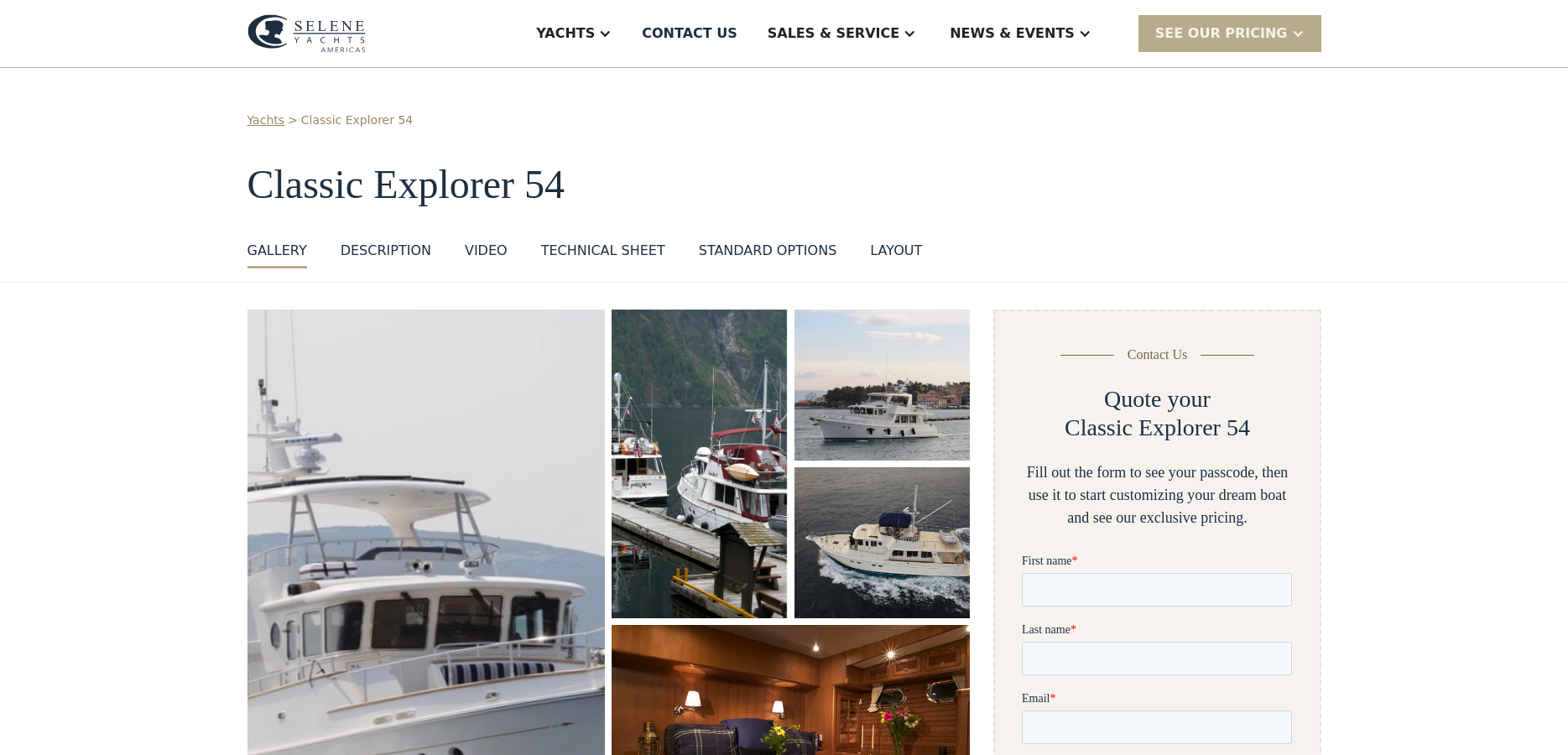
click at [439, 593] on img "open lightbox" at bounding box center [426, 602] width 380 height 619
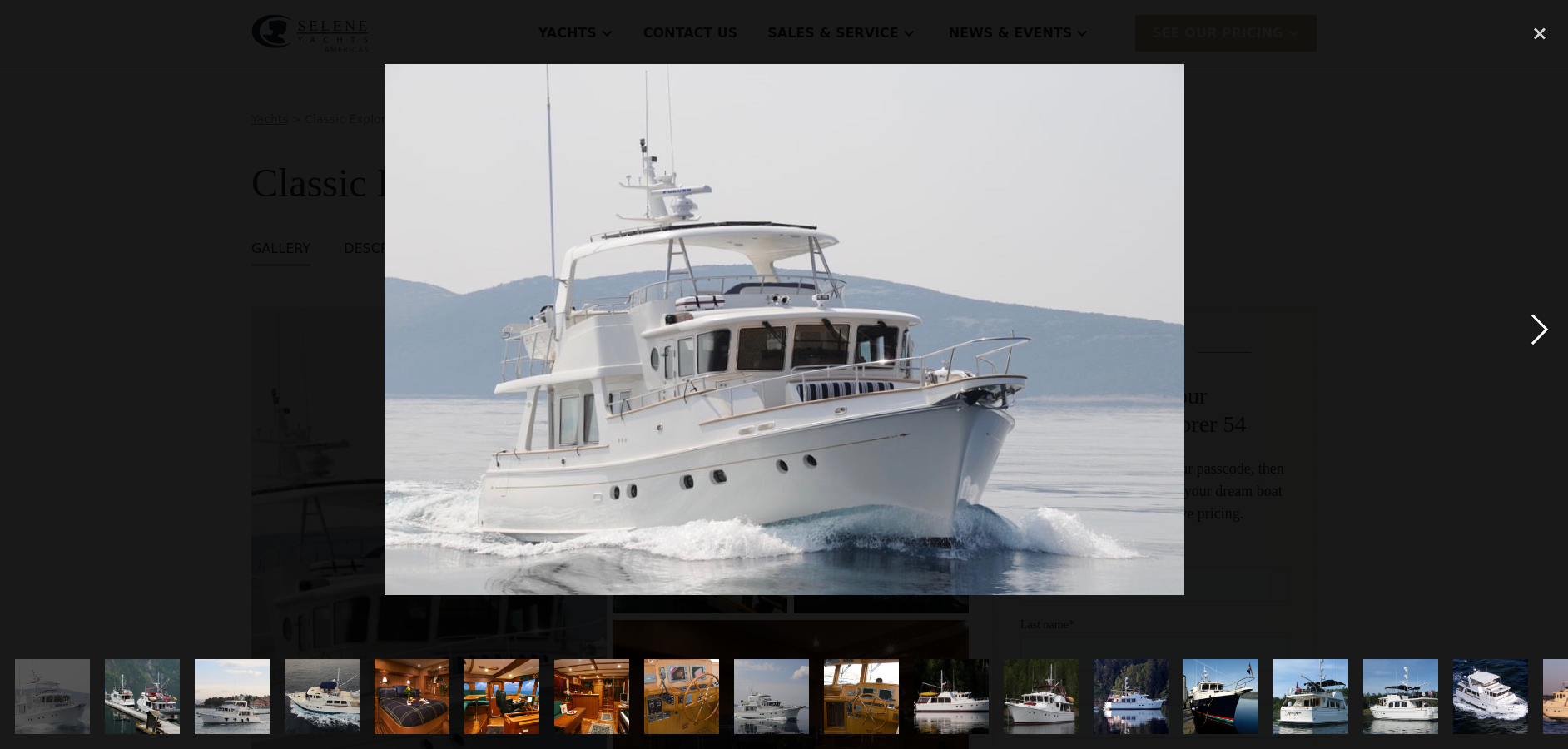
click at [1544, 319] on div "next image" at bounding box center [1539, 330] width 56 height 629
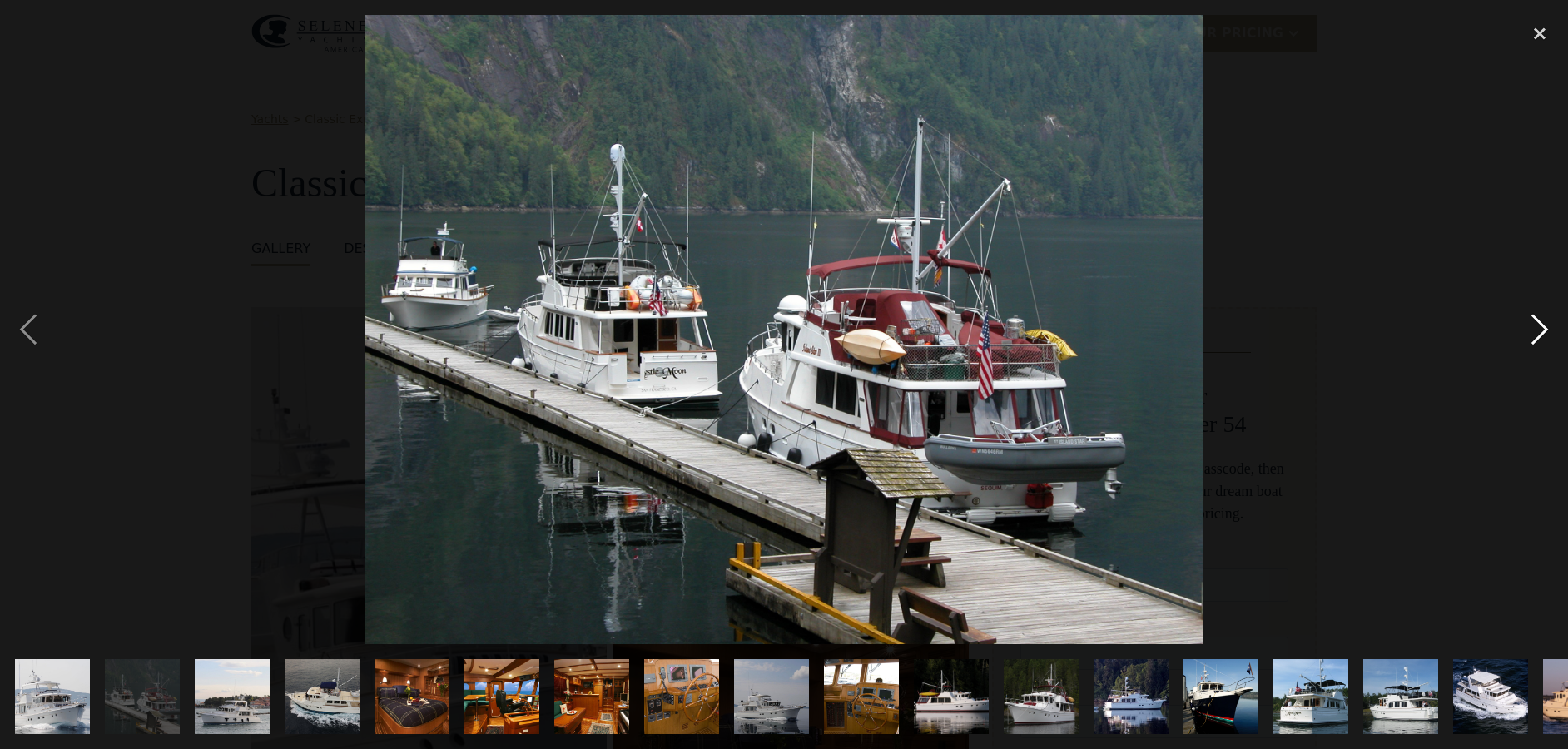
click at [1544, 318] on div "next image" at bounding box center [1539, 330] width 56 height 629
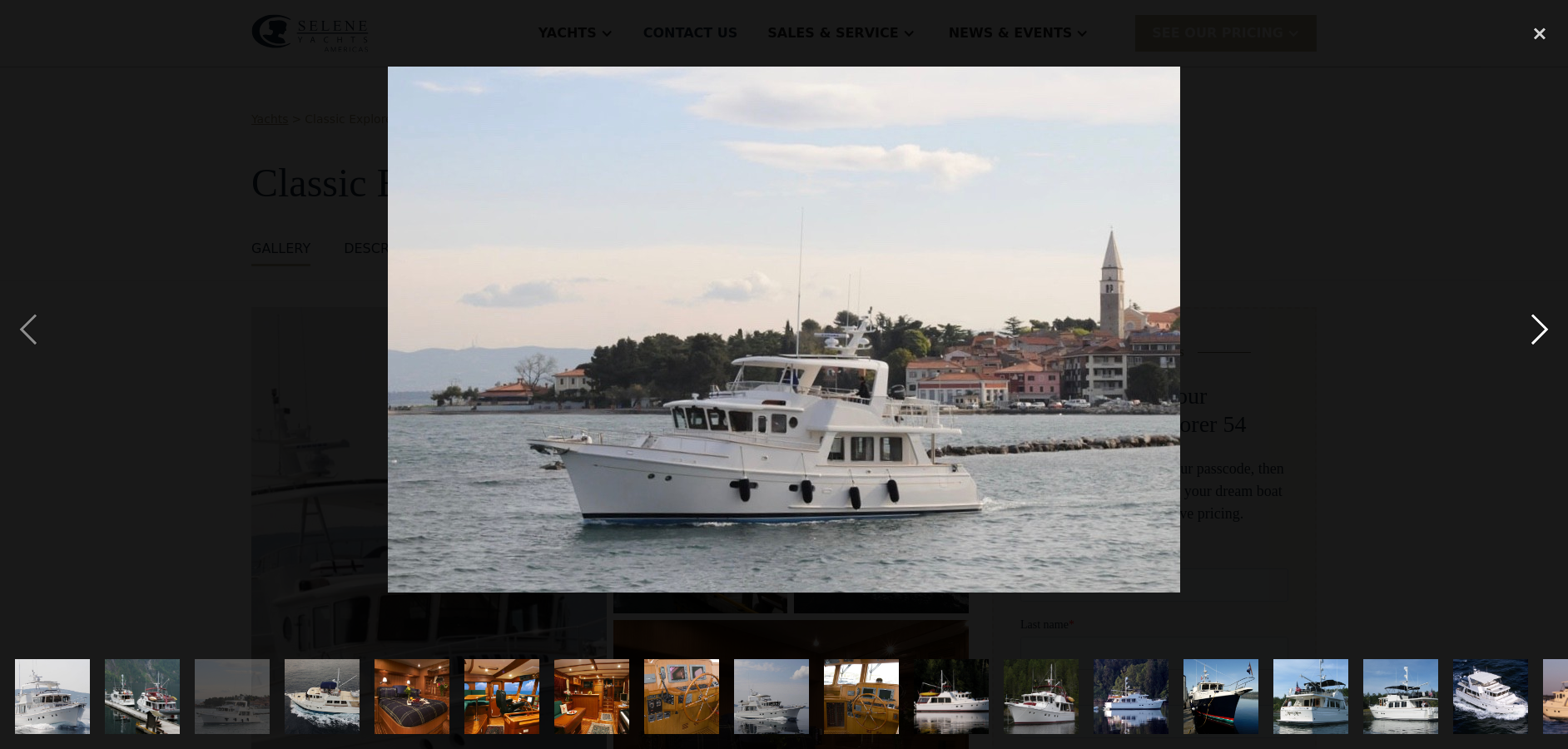
click at [1544, 318] on div "next image" at bounding box center [1539, 330] width 56 height 629
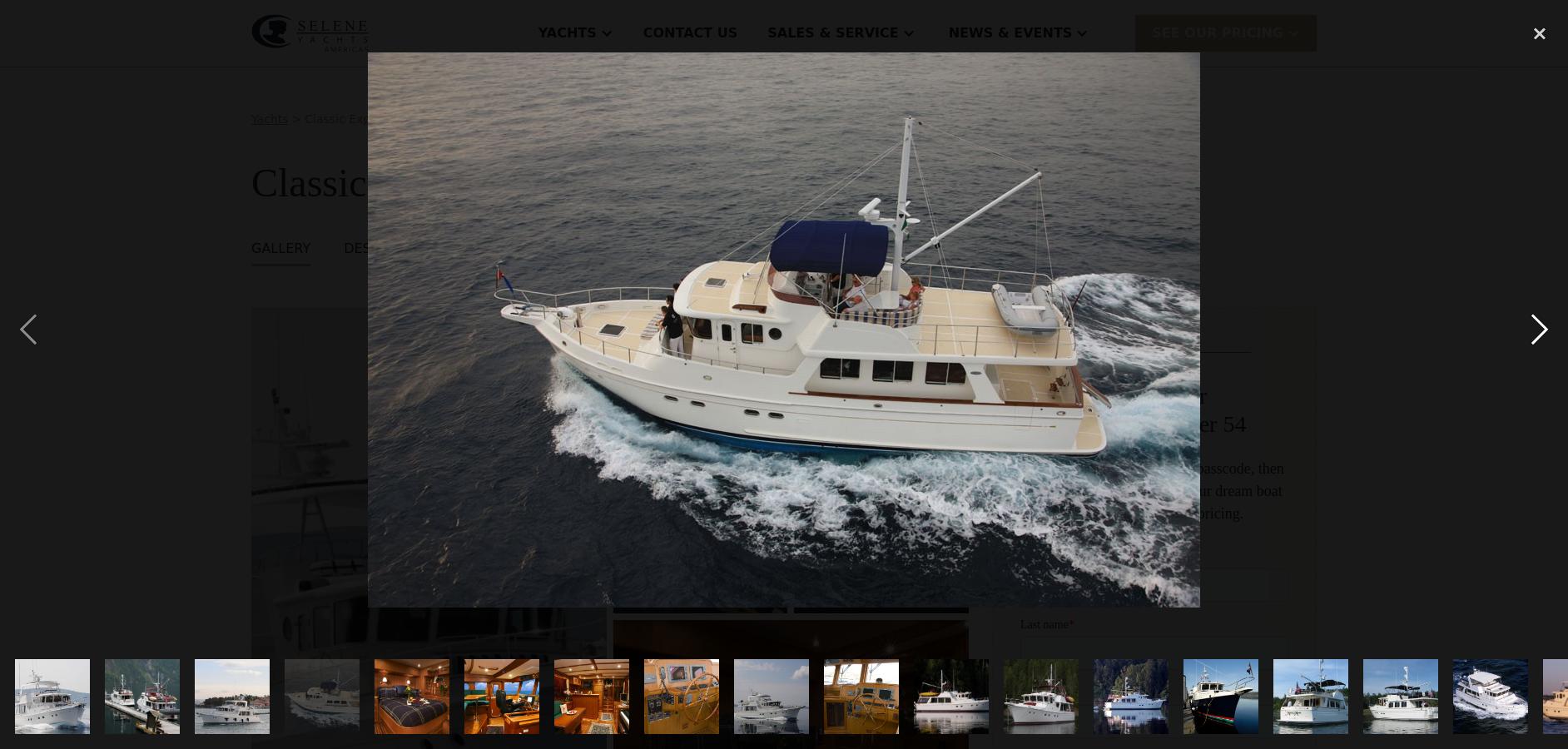
click at [1544, 318] on div "next image" at bounding box center [1539, 330] width 56 height 629
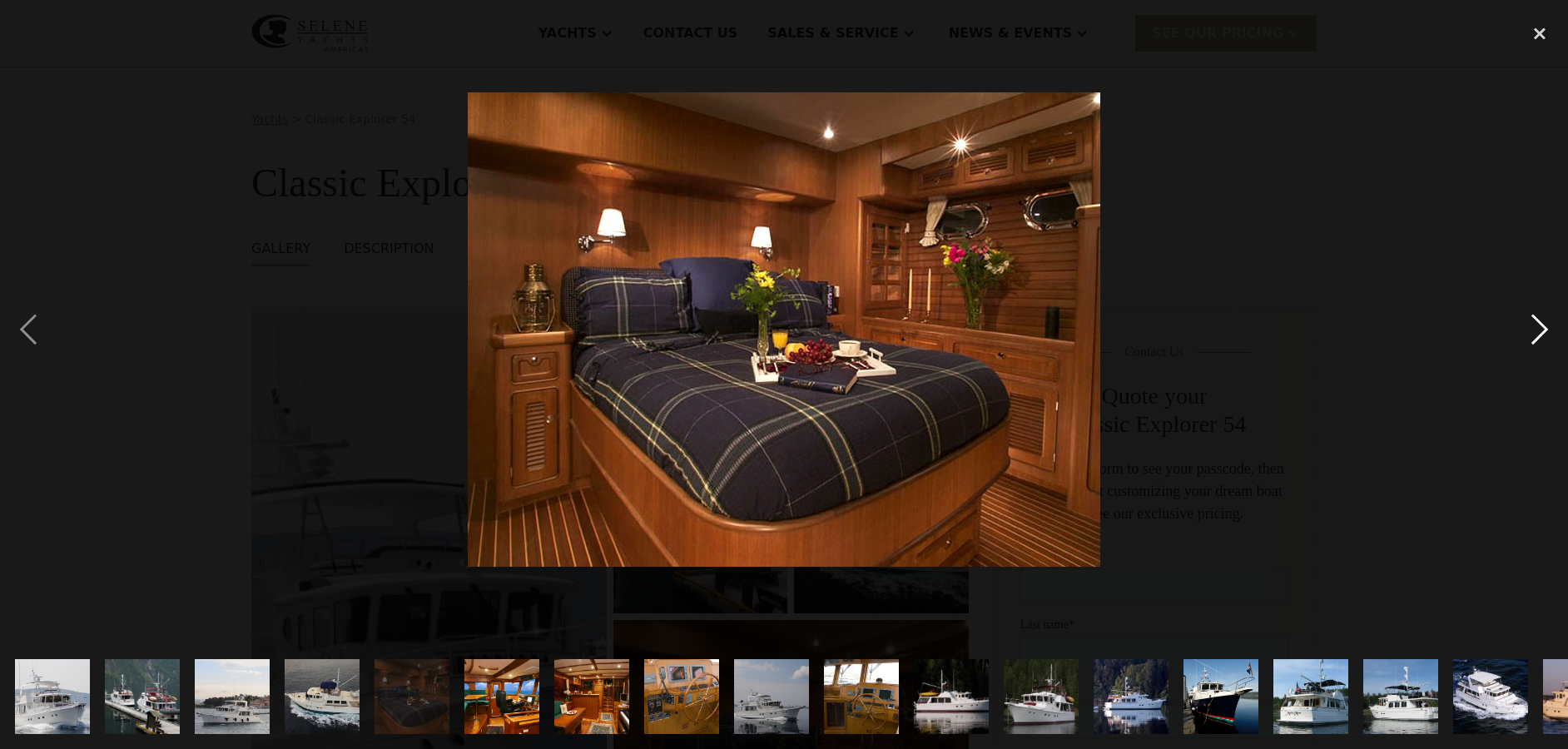
click at [1544, 318] on div "next image" at bounding box center [1539, 330] width 56 height 629
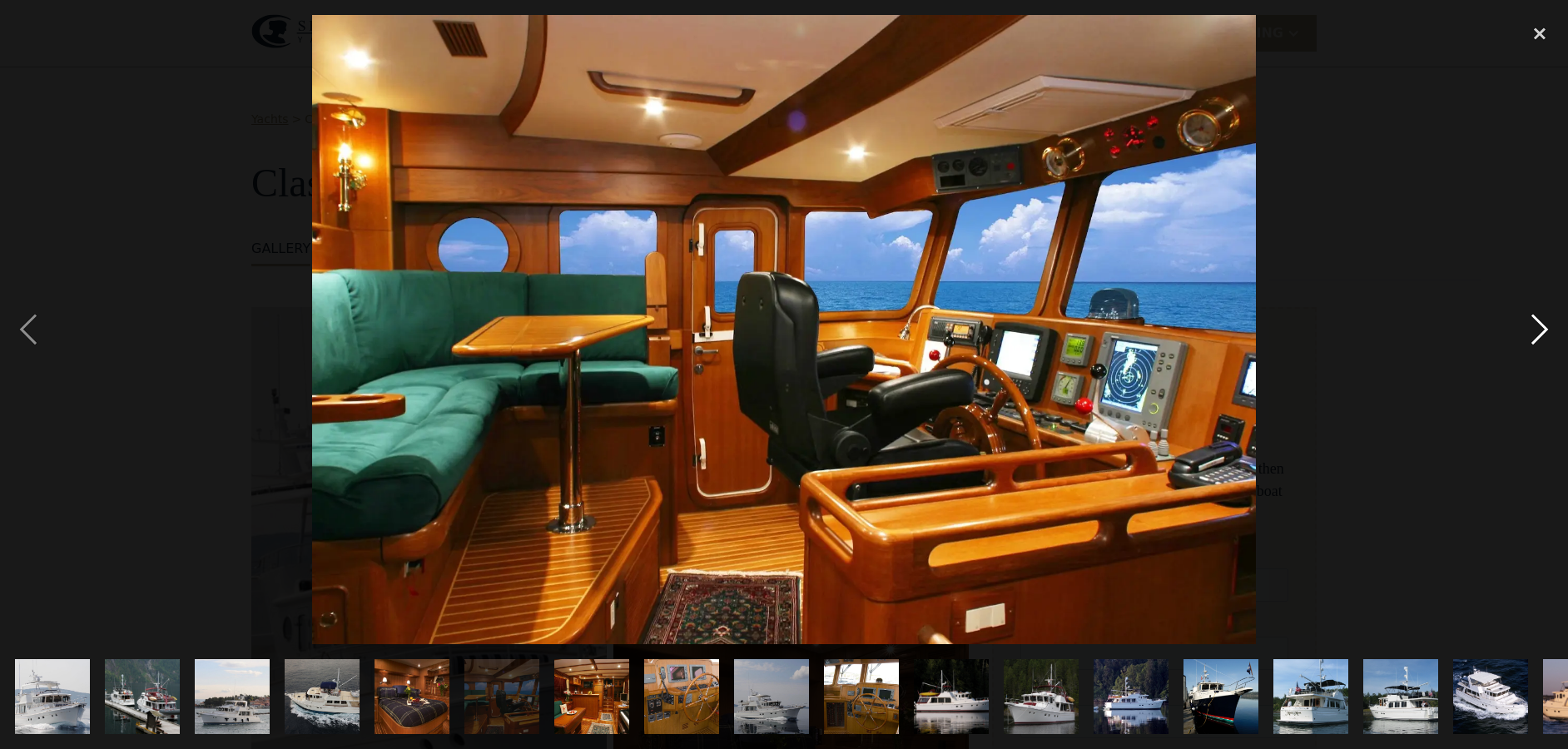
click at [1544, 318] on div "next image" at bounding box center [1539, 330] width 56 height 629
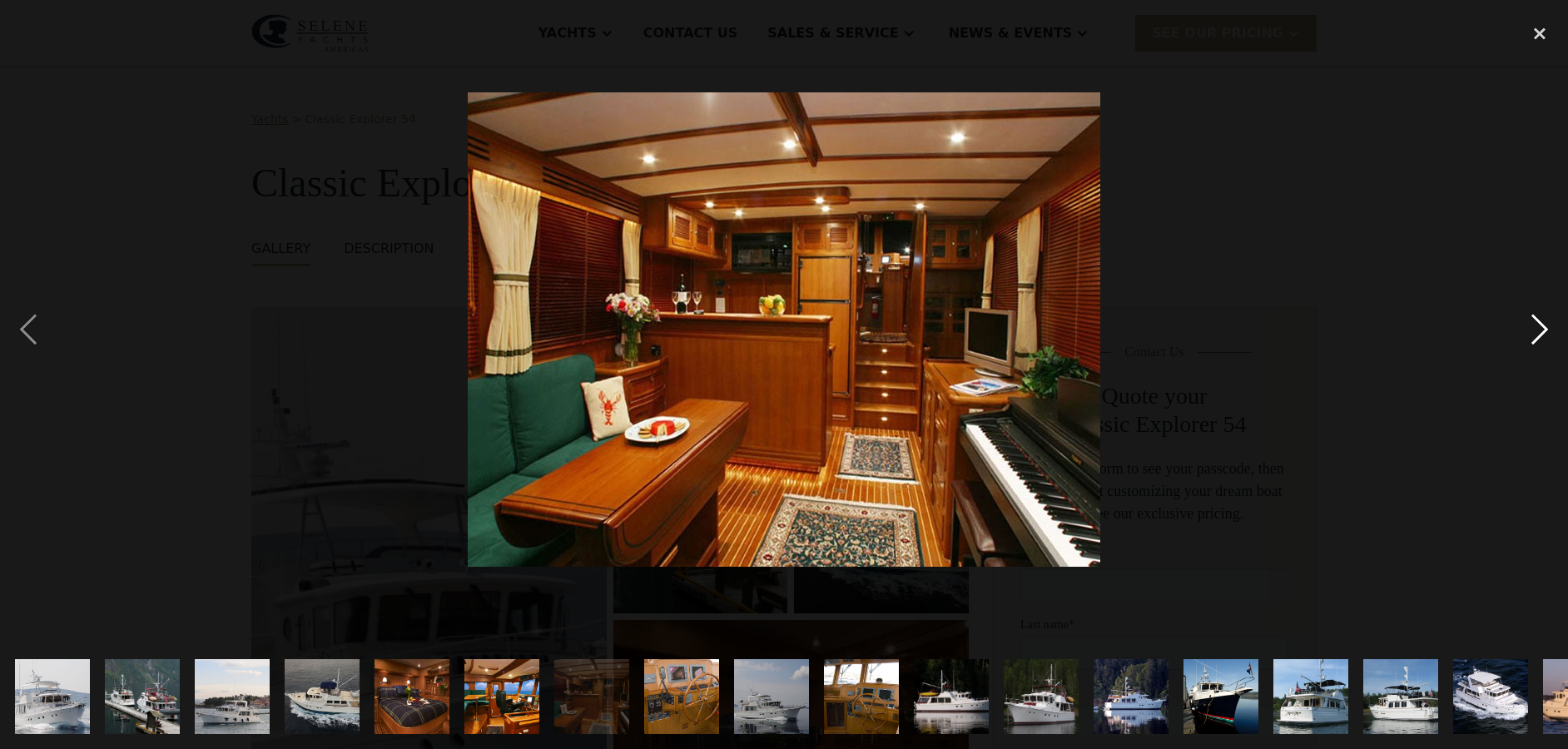
click at [1544, 318] on div "next image" at bounding box center [1539, 330] width 56 height 629
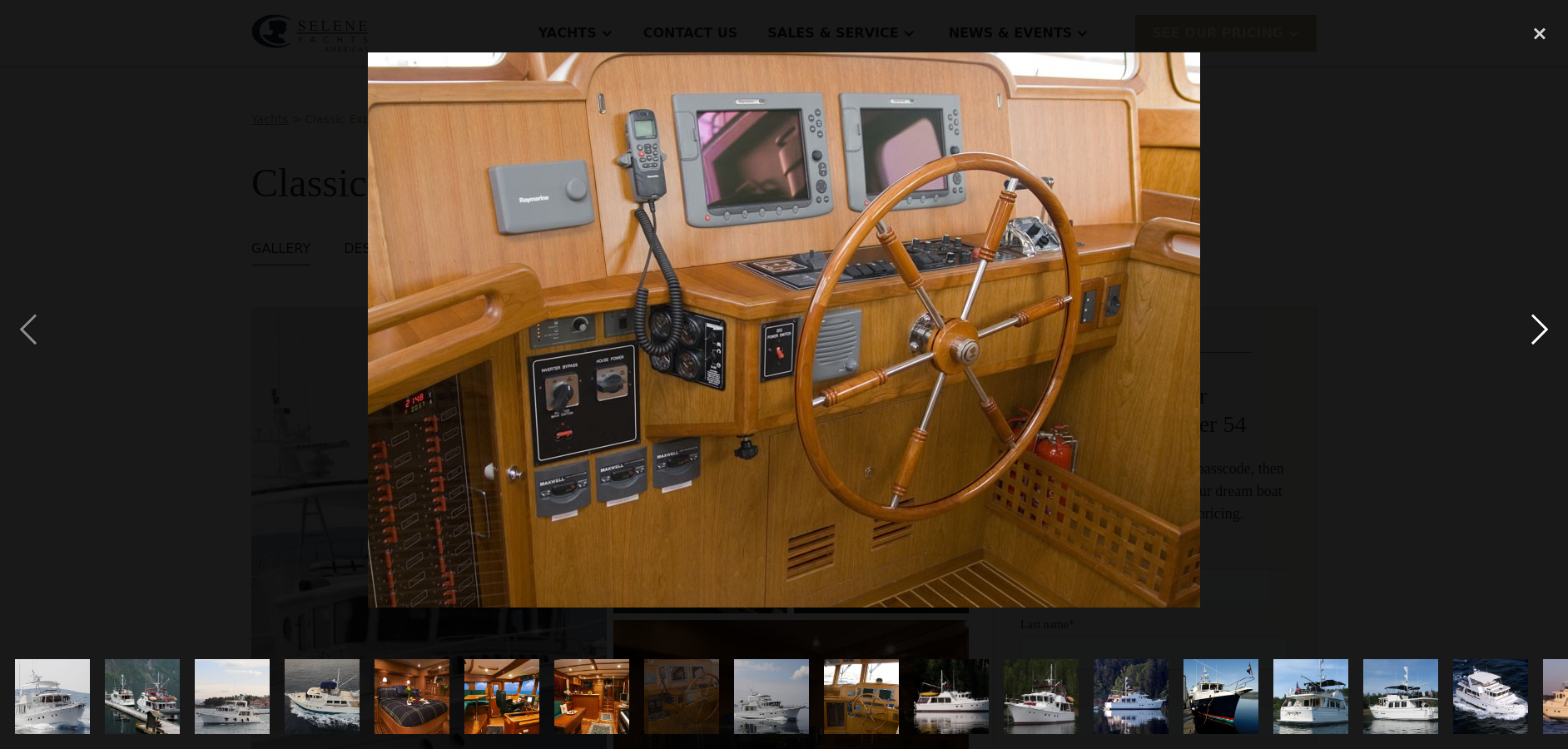
click at [1544, 318] on div "next image" at bounding box center [1539, 330] width 56 height 629
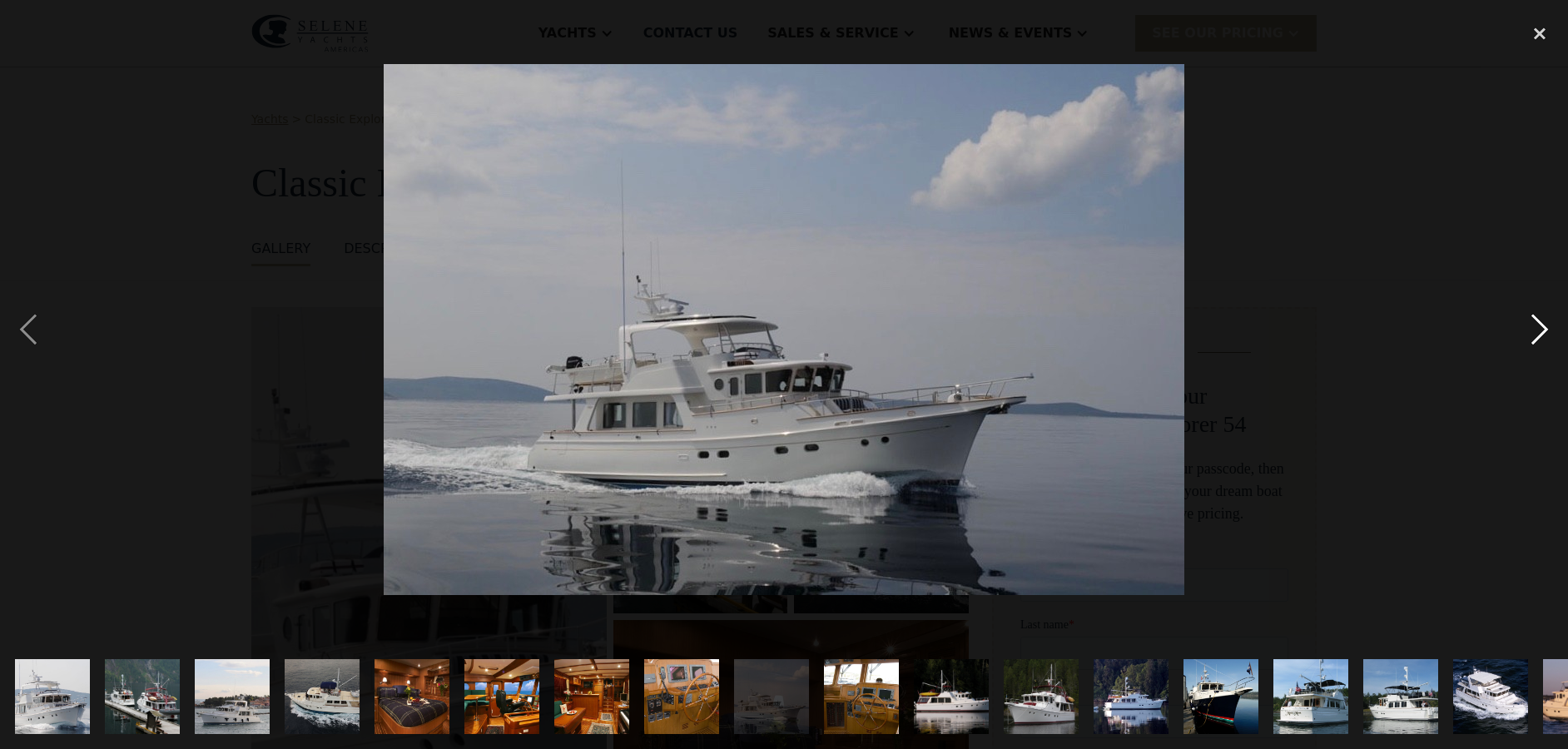
click at [1544, 318] on div "next image" at bounding box center [1539, 330] width 56 height 629
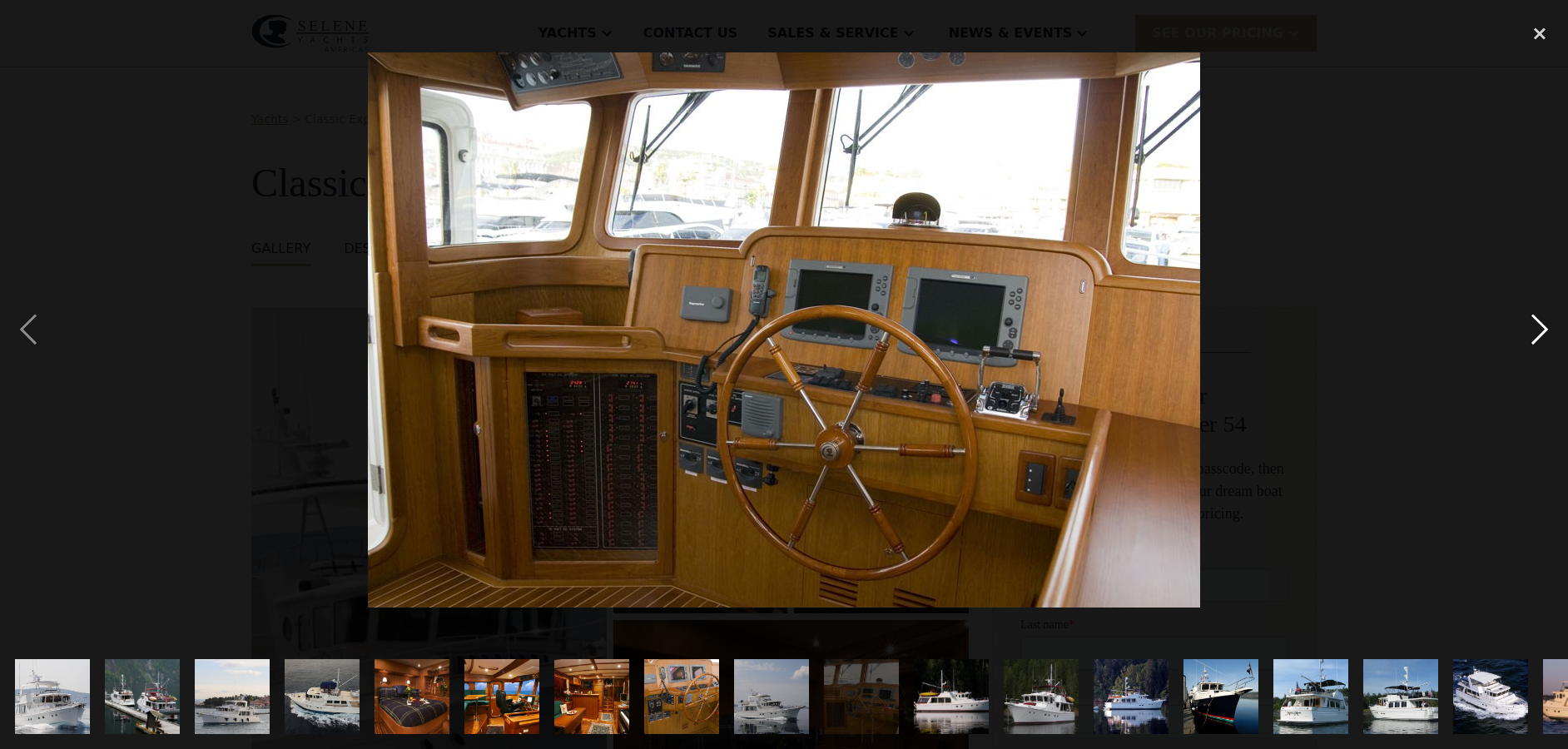
click at [1544, 318] on div "next image" at bounding box center [1539, 330] width 56 height 629
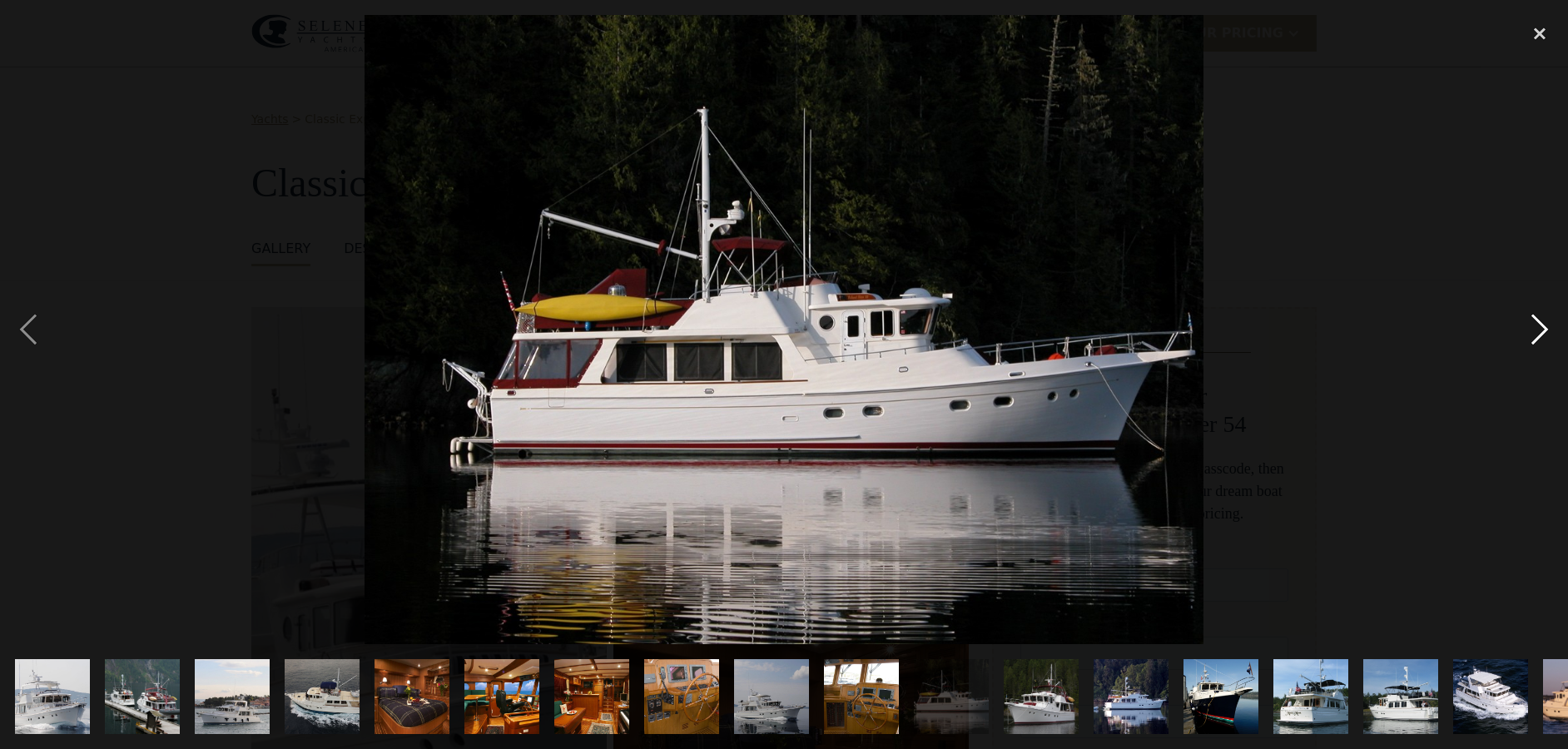
click at [1544, 318] on div "next image" at bounding box center [1539, 330] width 56 height 629
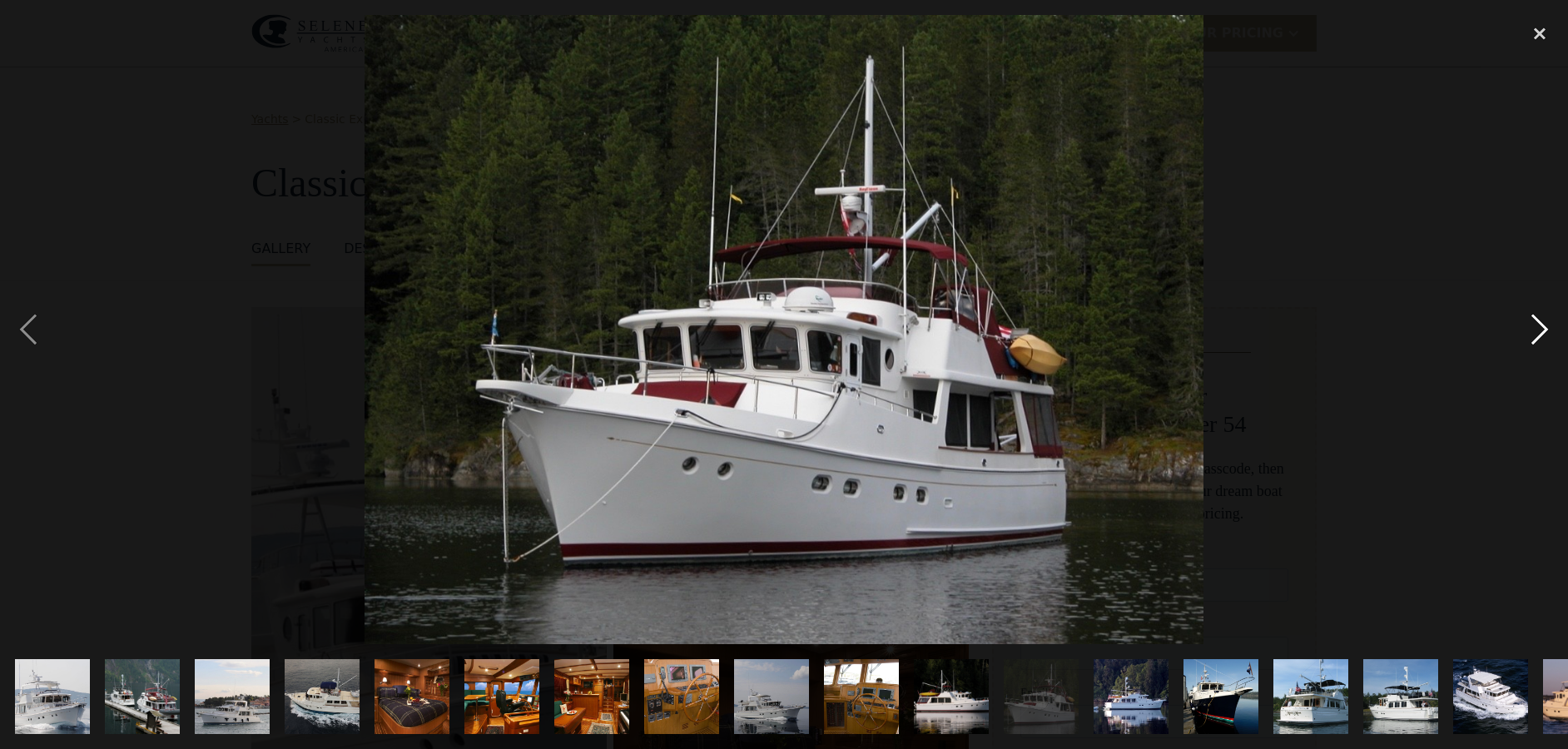
click at [1544, 318] on div "next image" at bounding box center [1539, 330] width 56 height 629
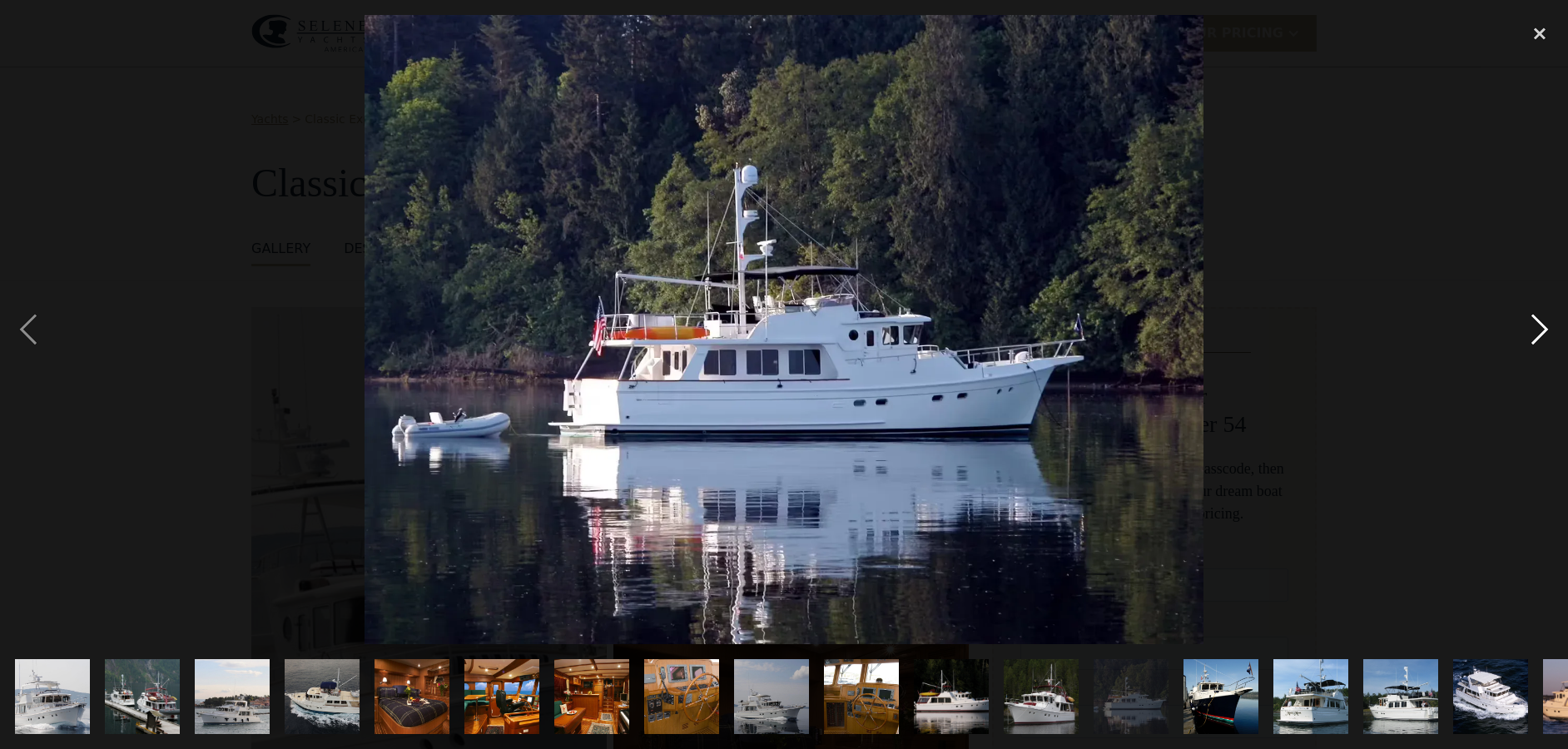
click at [1544, 318] on div "next image" at bounding box center [1539, 330] width 56 height 629
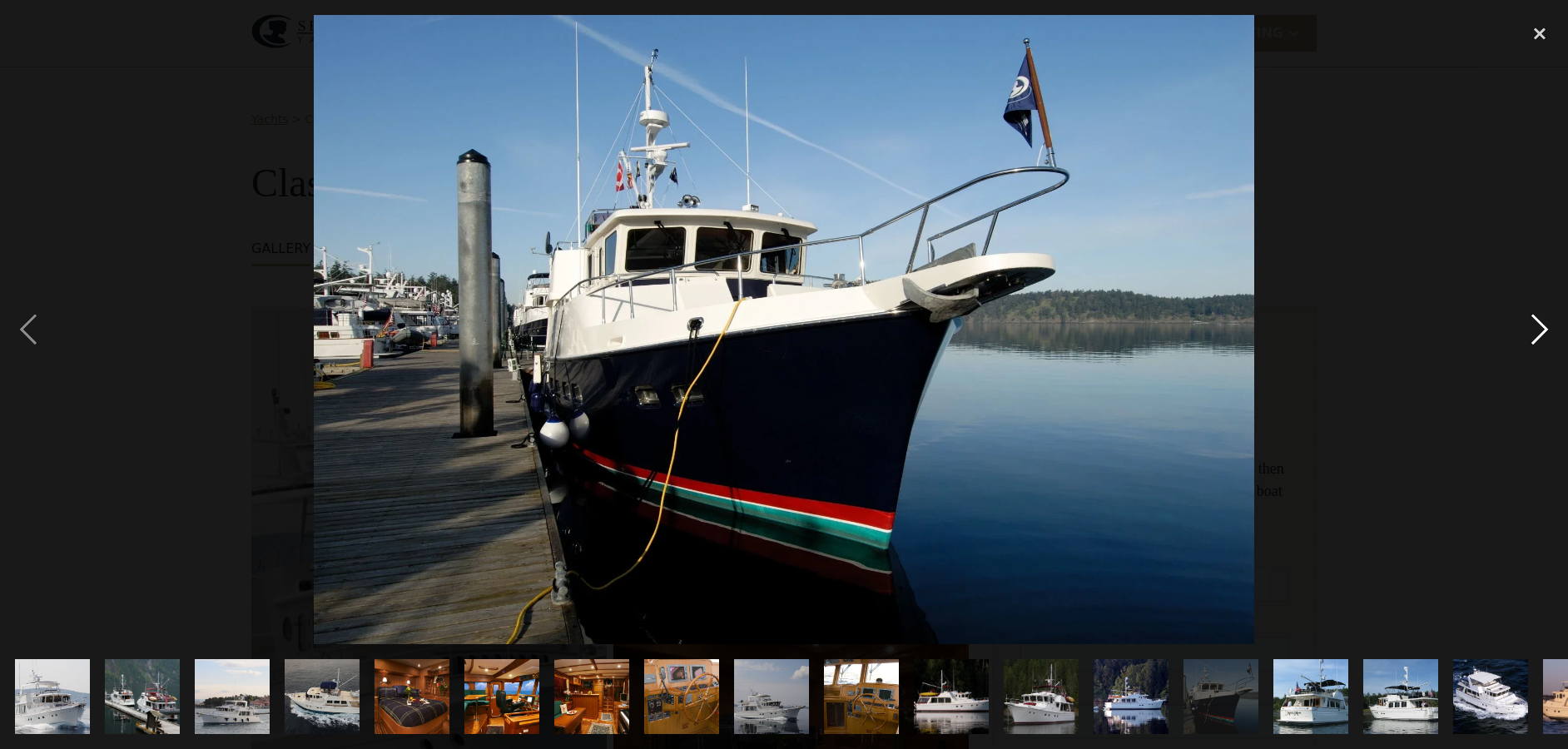
click at [1544, 318] on div "next image" at bounding box center [1539, 330] width 56 height 629
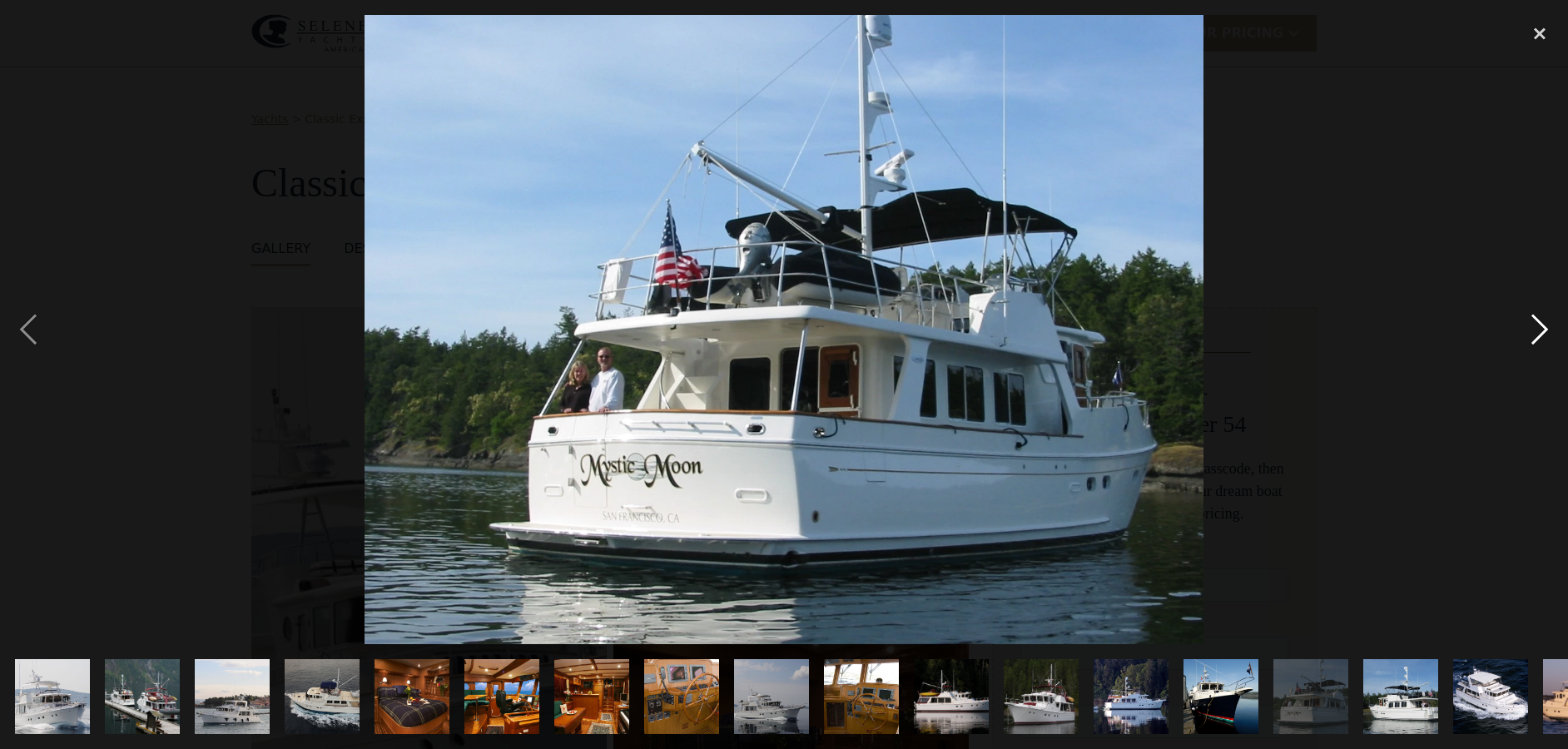
click at [1544, 318] on div "next image" at bounding box center [1539, 330] width 56 height 629
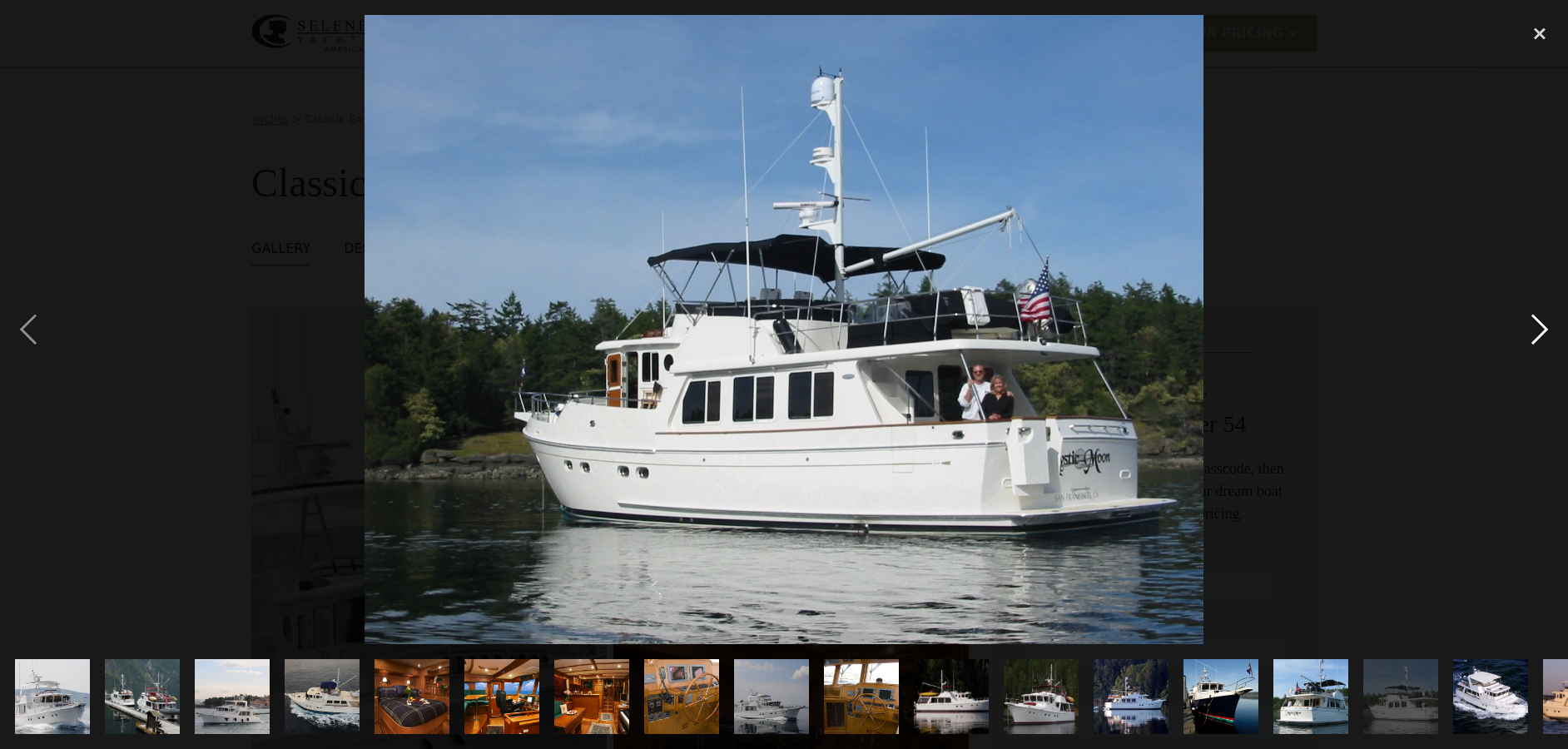
click at [1544, 318] on div "next image" at bounding box center [1539, 330] width 56 height 629
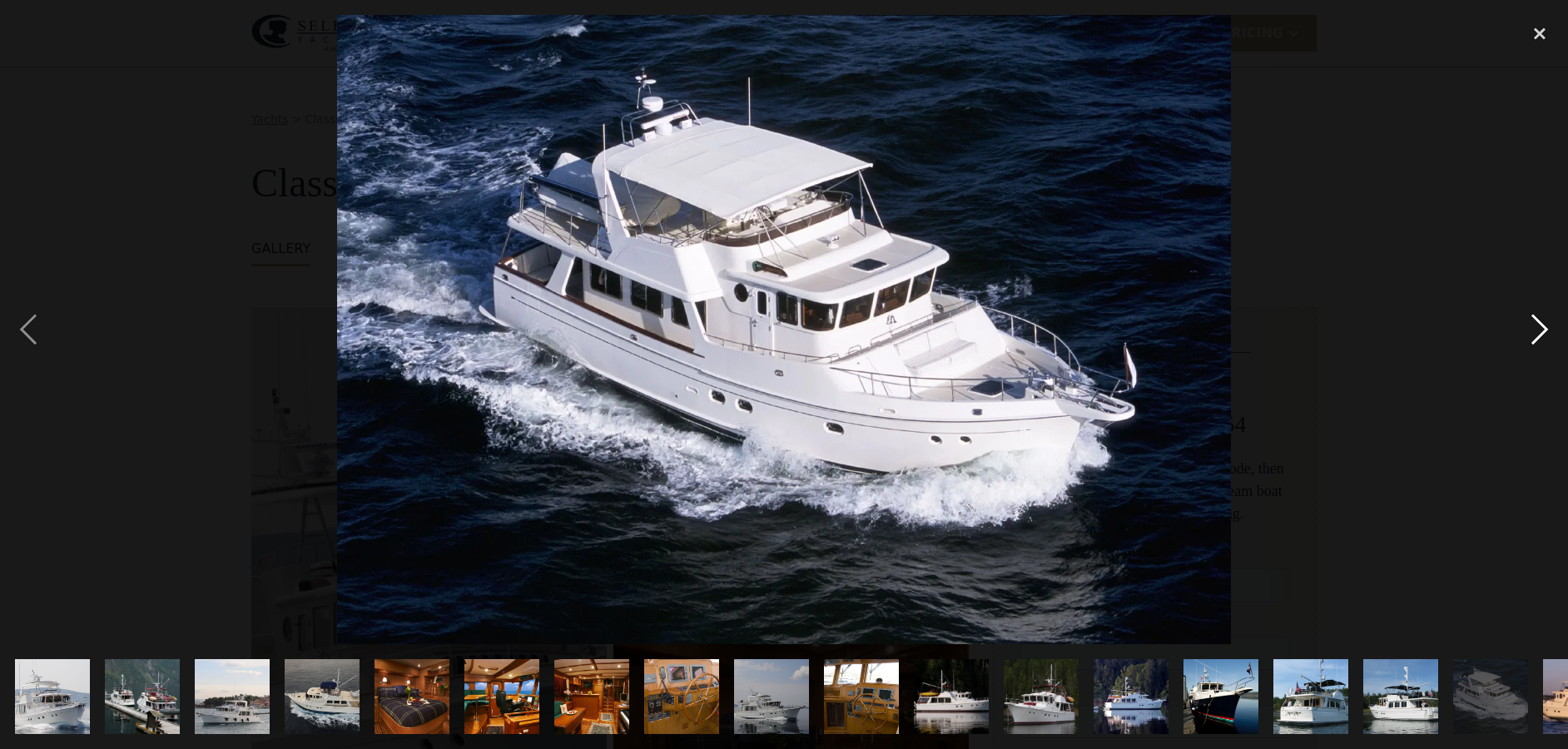
click at [1544, 318] on div "next image" at bounding box center [1539, 330] width 56 height 629
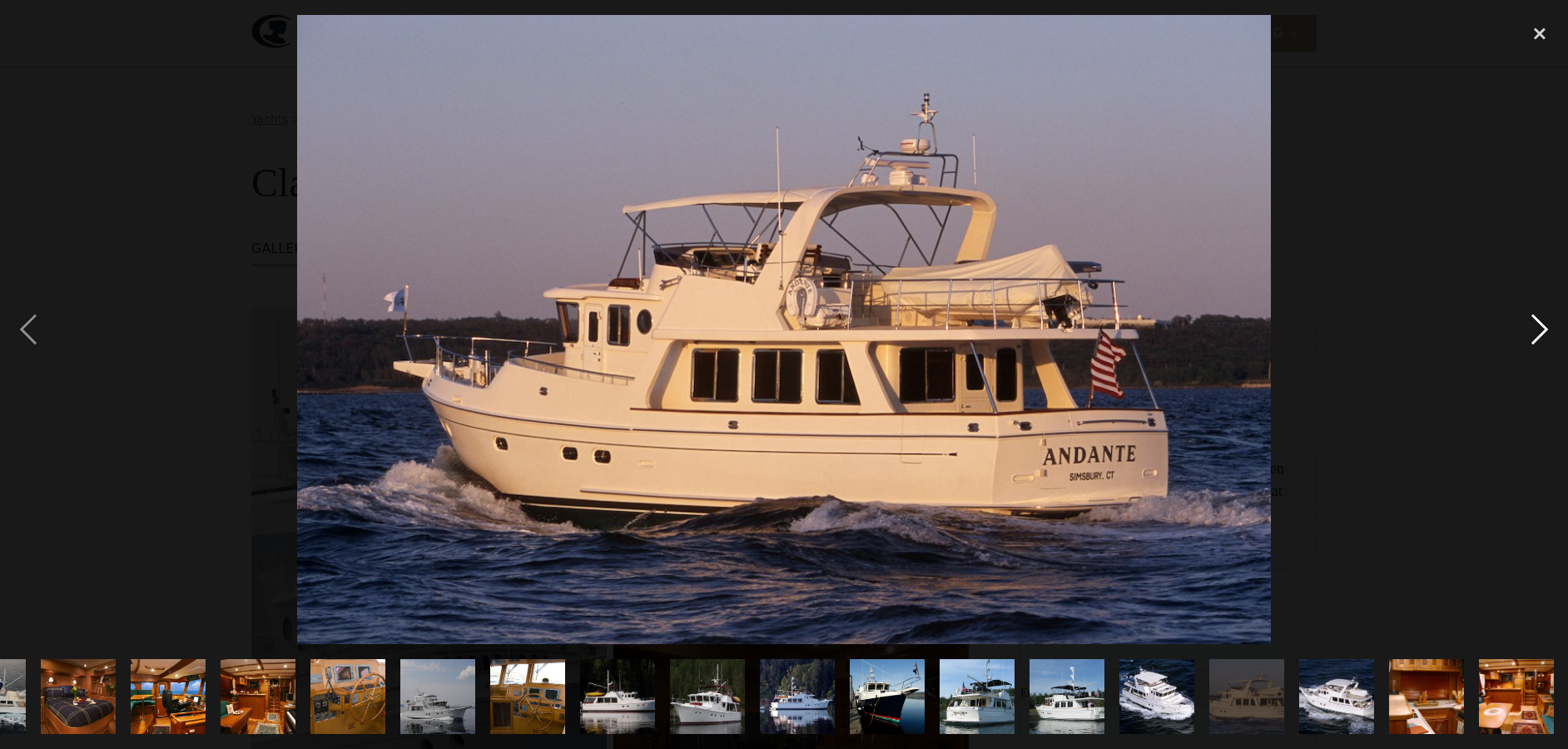
scroll to position [0, 334]
click at [1544, 318] on div "next image" at bounding box center [1539, 330] width 56 height 629
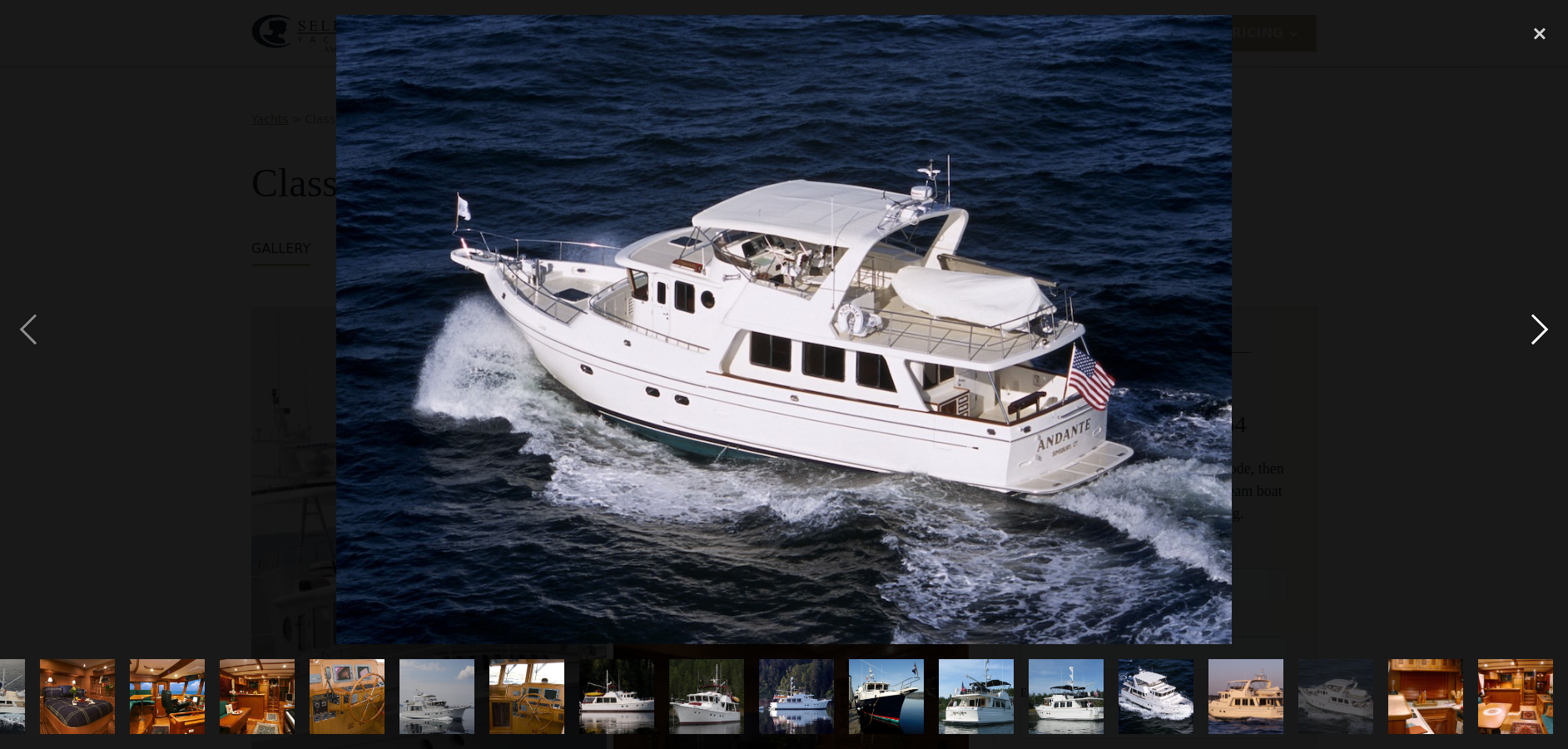
click at [1544, 318] on div "next image" at bounding box center [1539, 330] width 56 height 629
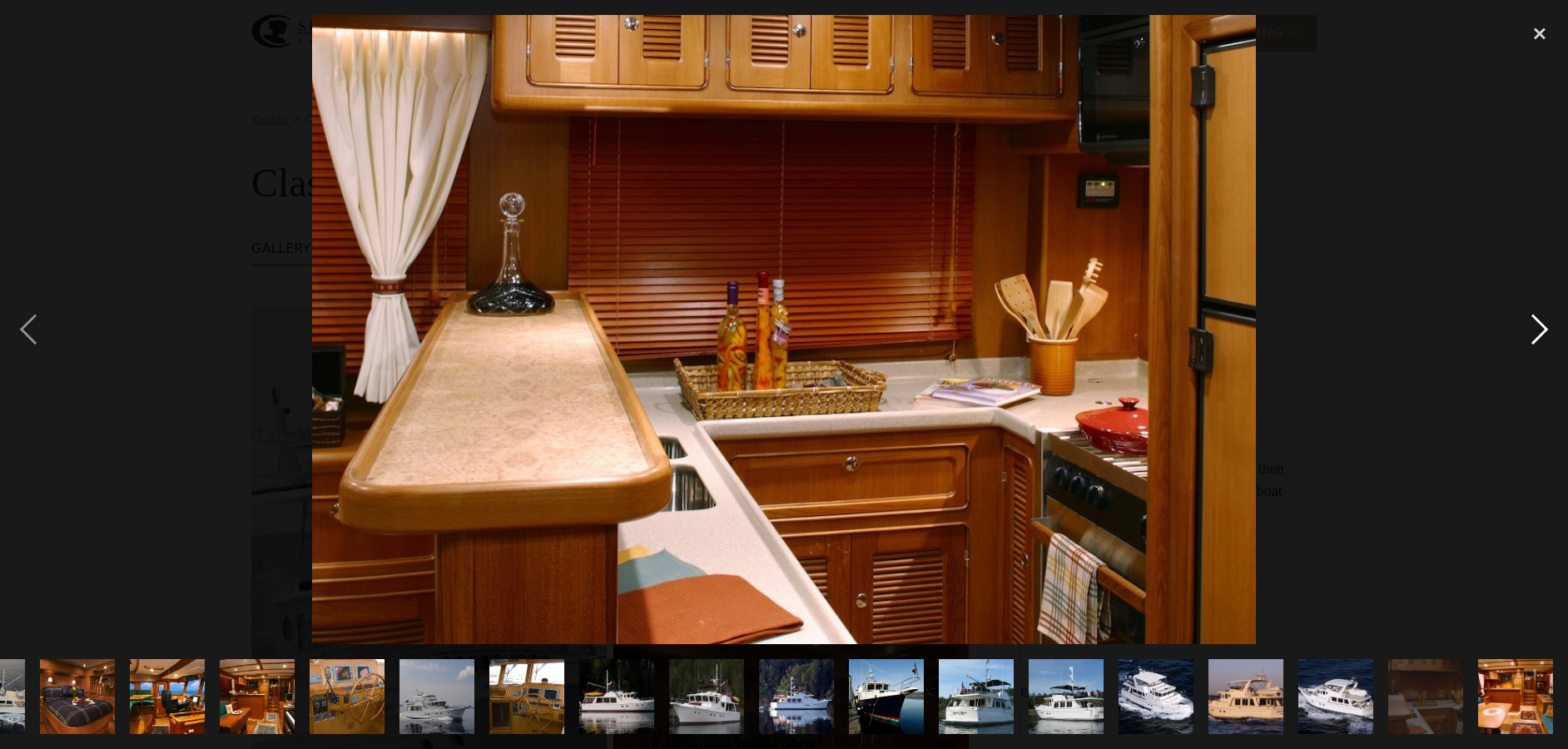
click at [1544, 318] on div "next image" at bounding box center [1539, 330] width 56 height 629
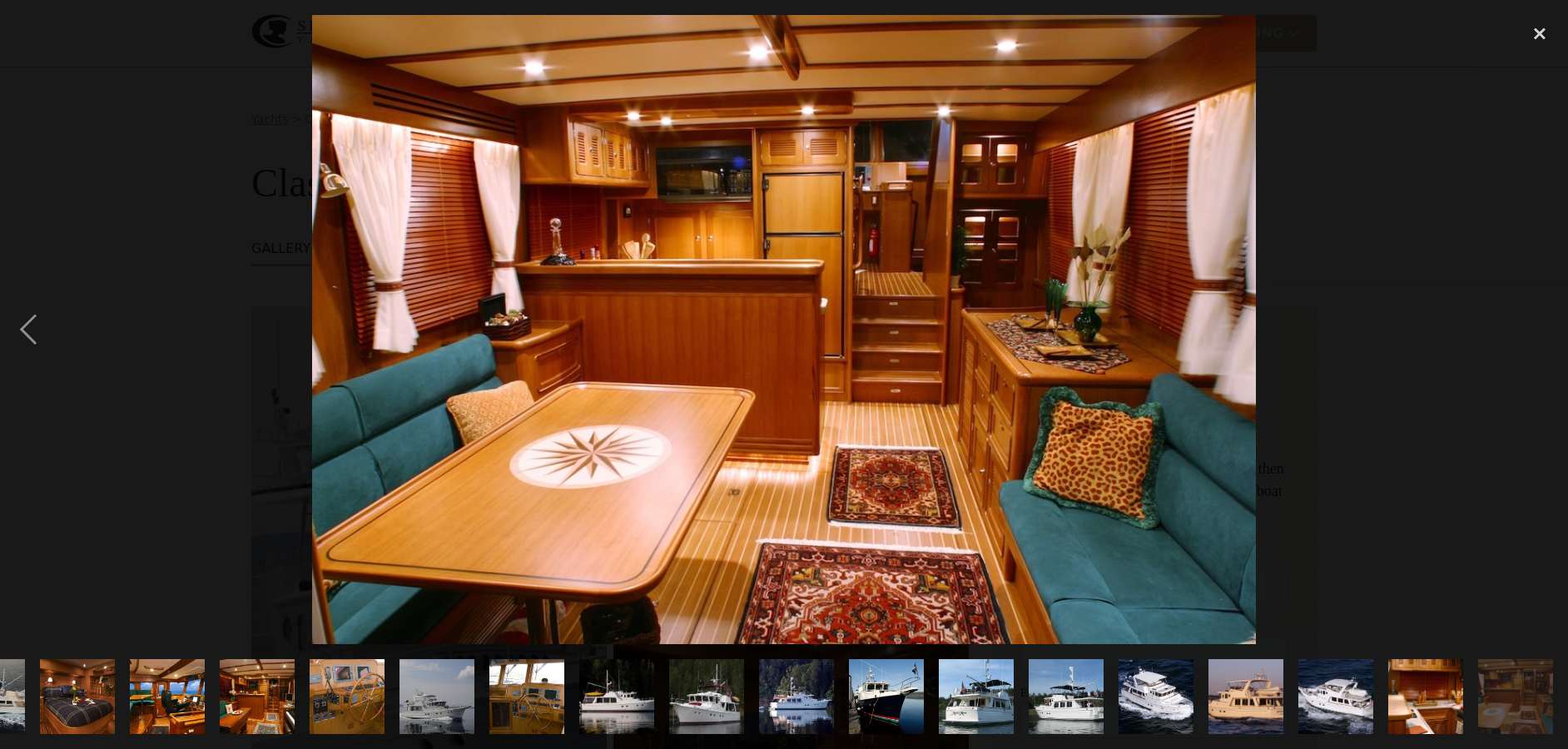
click at [1540, 317] on div "next image" at bounding box center [1539, 330] width 56 height 629
